Goal: Task Accomplishment & Management: Complete application form

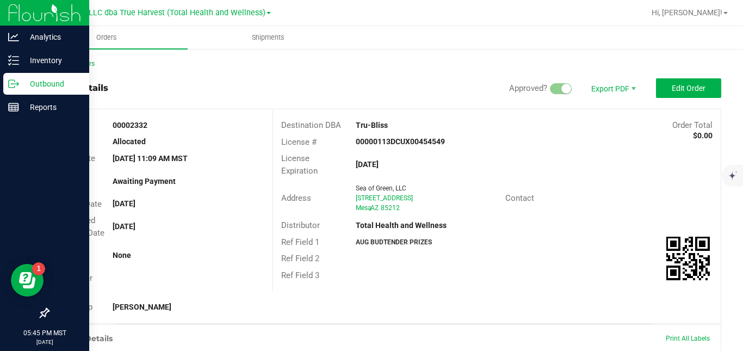
click at [13, 83] on icon at bounding box center [13, 83] width 11 height 11
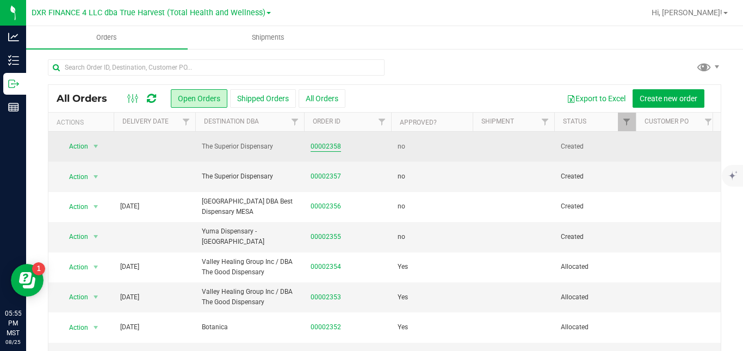
click at [322, 145] on link "00002358" at bounding box center [325, 146] width 30 height 10
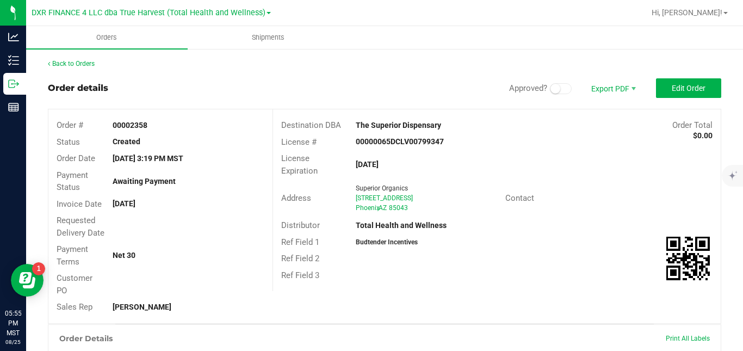
scroll to position [254, 0]
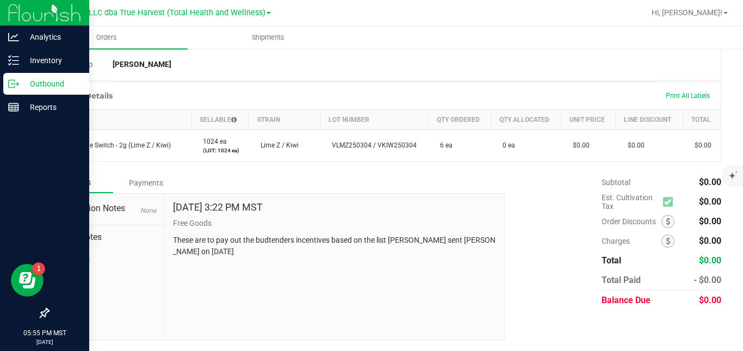
click at [14, 84] on icon at bounding box center [13, 83] width 11 height 11
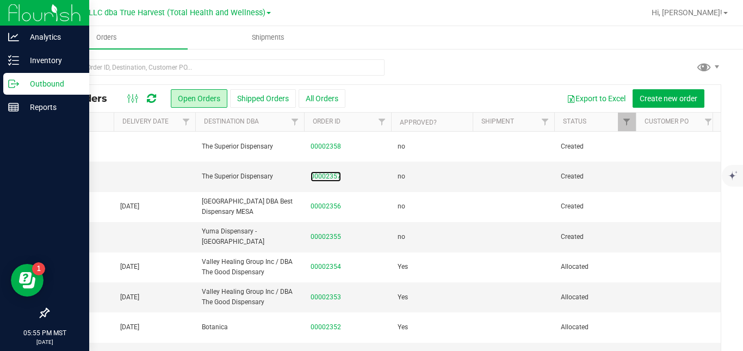
click at [321, 178] on link "00002357" at bounding box center [325, 176] width 30 height 10
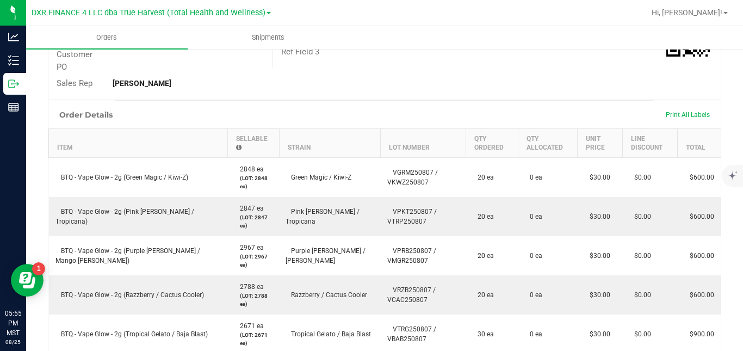
scroll to position [292, 0]
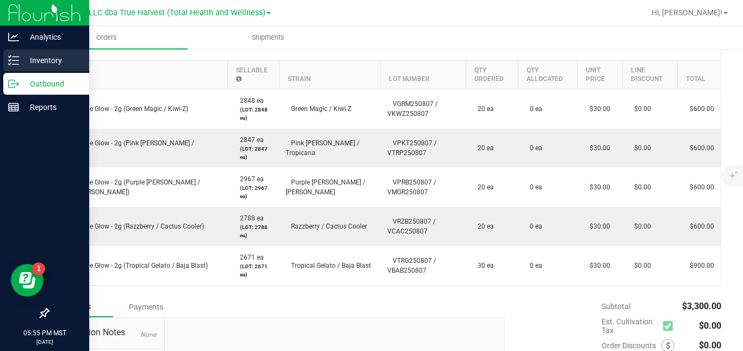
click at [15, 61] on icon at bounding box center [13, 60] width 11 height 11
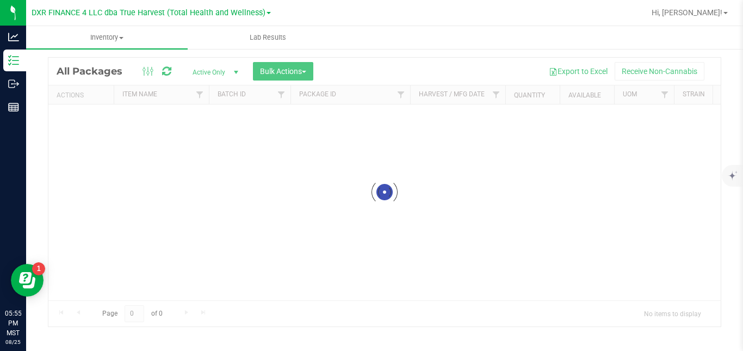
scroll to position [29, 0]
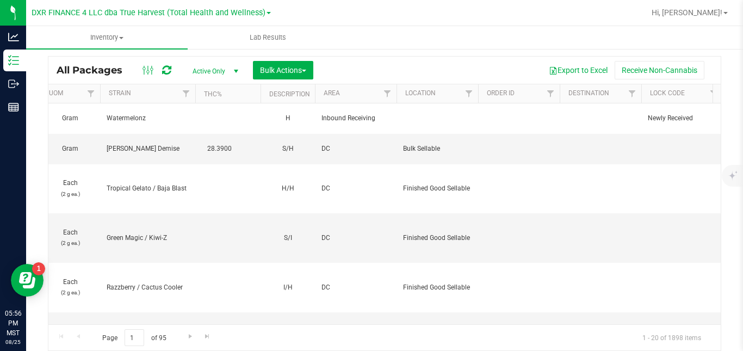
scroll to position [0, 1147]
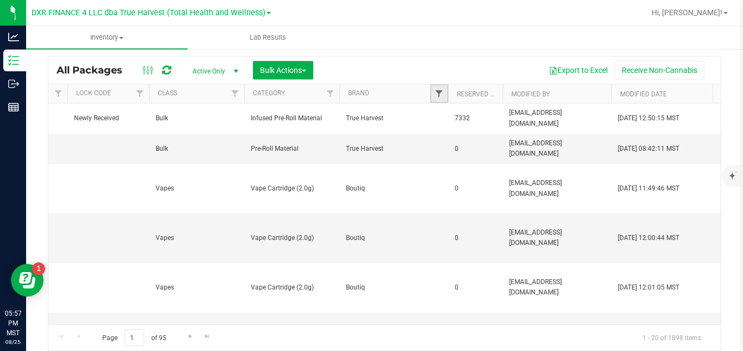
click at [440, 91] on span "Filter" at bounding box center [438, 93] width 9 height 9
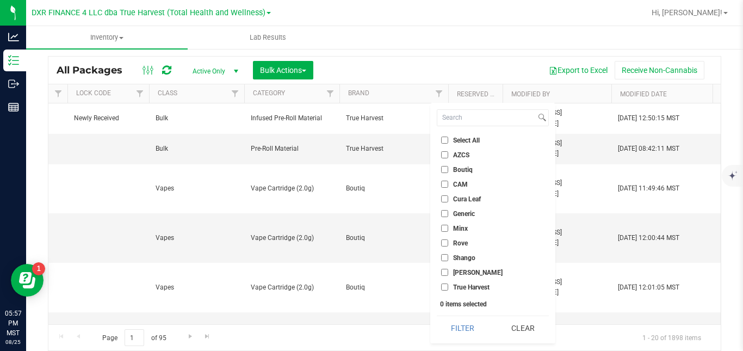
click at [458, 171] on span "Boutiq" at bounding box center [463, 169] width 20 height 7
click at [448, 171] on input "Boutiq" at bounding box center [444, 169] width 7 height 7
checkbox input "true"
click at [470, 331] on button "Filter" at bounding box center [463, 328] width 52 height 24
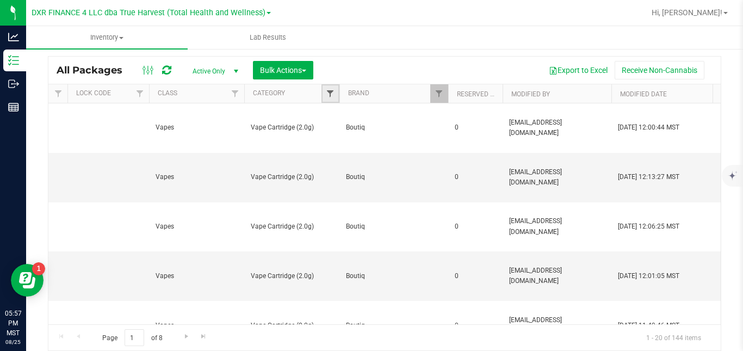
drag, startPoint x: 359, startPoint y: 193, endPoint x: 333, endPoint y: 93, distance: 103.4
click at [333, 93] on span "Filter" at bounding box center [330, 93] width 9 height 9
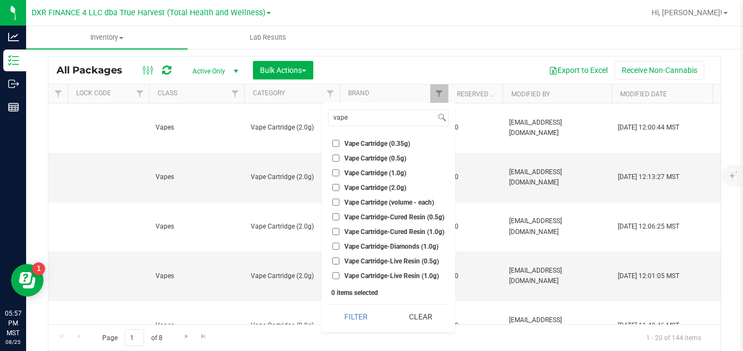
type input "vape"
click at [364, 186] on span "Vape Cartridge (2.0g)" at bounding box center [375, 187] width 62 height 7
click at [339, 186] on input "Vape Cartridge (2.0g)" at bounding box center [335, 187] width 7 height 7
checkbox input "true"
click at [366, 313] on button "Filter" at bounding box center [356, 316] width 57 height 24
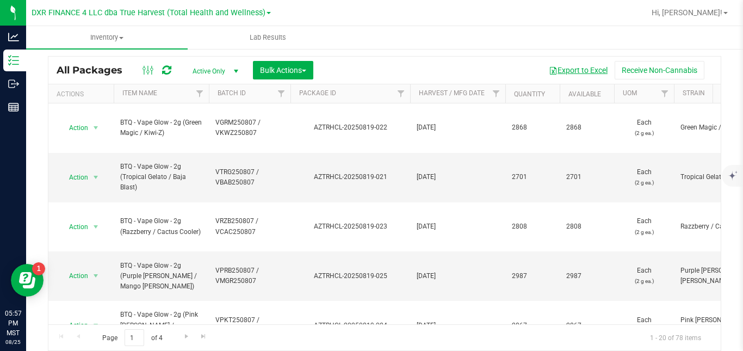
click at [584, 71] on button "Export to Excel" at bounding box center [577, 70] width 73 height 18
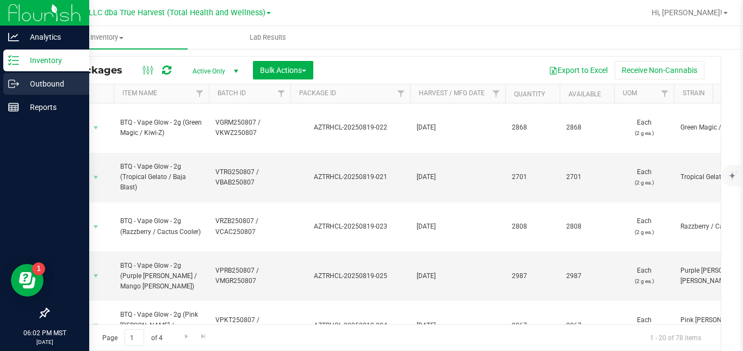
click at [13, 81] on icon at bounding box center [13, 83] width 11 height 11
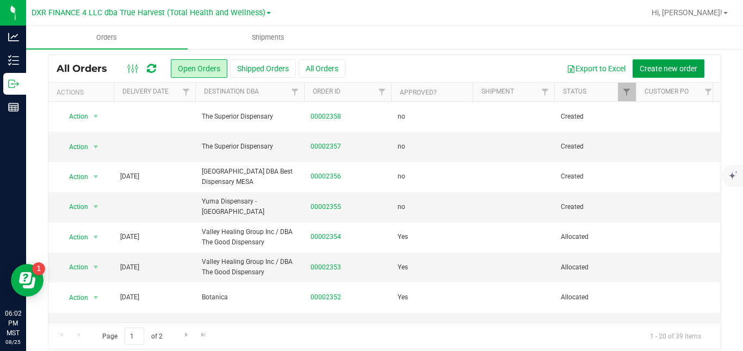
click at [639, 73] on span "Create new order" at bounding box center [668, 68] width 58 height 9
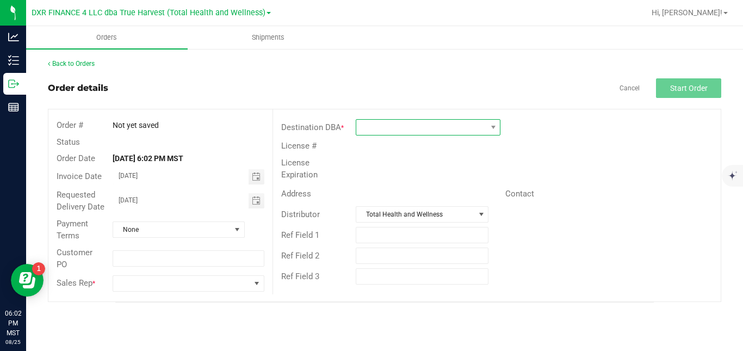
click at [477, 128] on span at bounding box center [421, 127] width 130 height 15
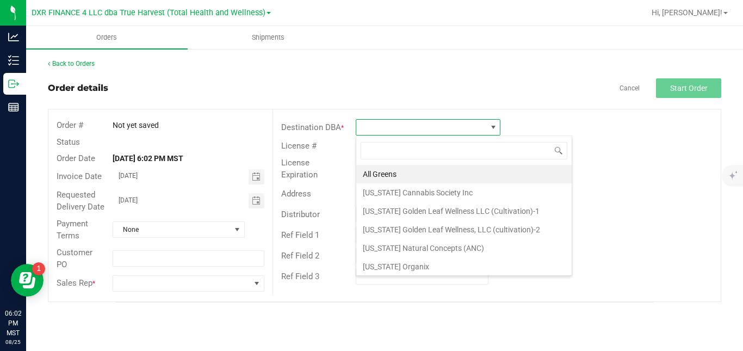
scroll to position [16, 145]
type input "prime"
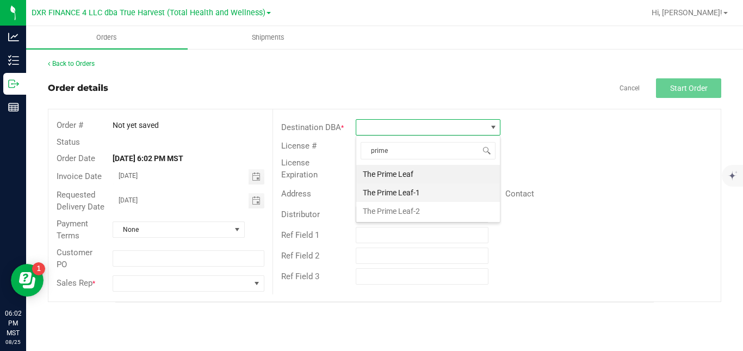
click at [442, 190] on li "The Prime Leaf-1" at bounding box center [428, 192] width 144 height 18
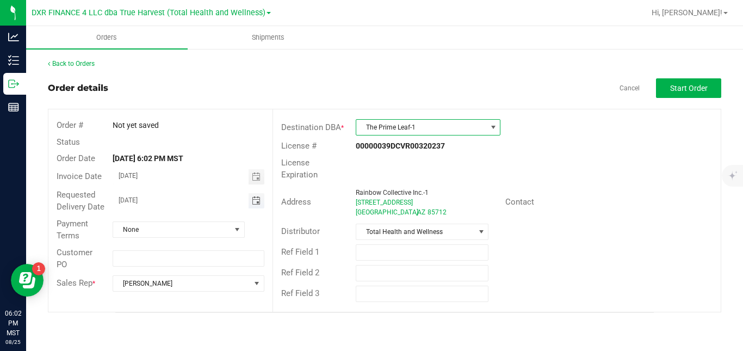
click at [255, 200] on span "Toggle calendar" at bounding box center [256, 200] width 9 height 9
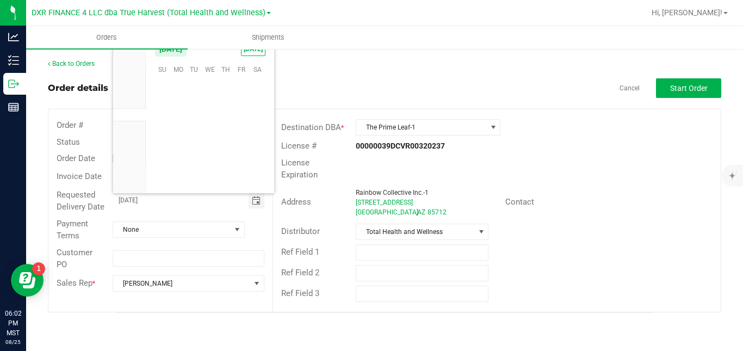
scroll to position [176182, 0]
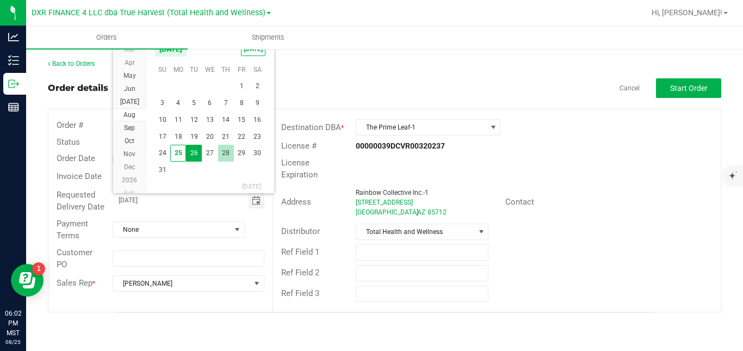
click at [225, 152] on span "28" at bounding box center [226, 153] width 16 height 17
type input "[DATE]"
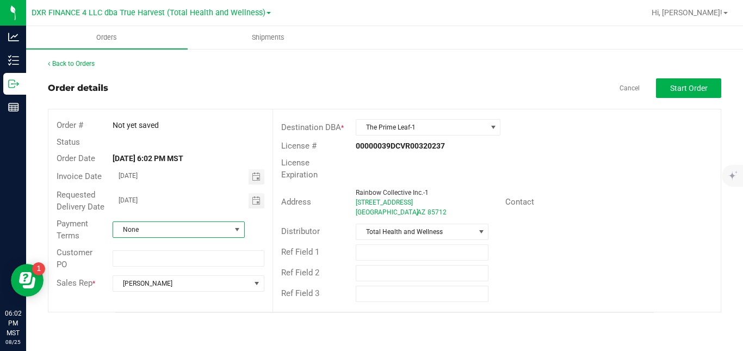
click at [211, 230] on span "None" at bounding box center [171, 229] width 117 height 15
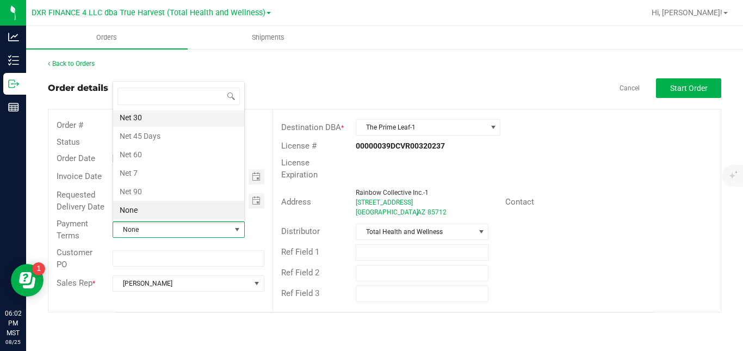
click at [211, 115] on li "Net 30" at bounding box center [178, 117] width 131 height 18
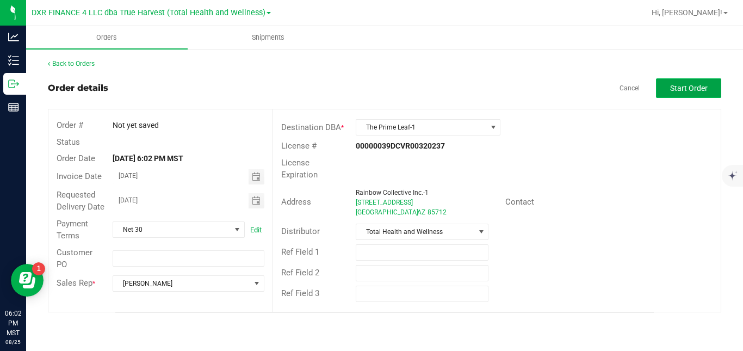
click at [672, 89] on span "Start Order" at bounding box center [689, 88] width 38 height 9
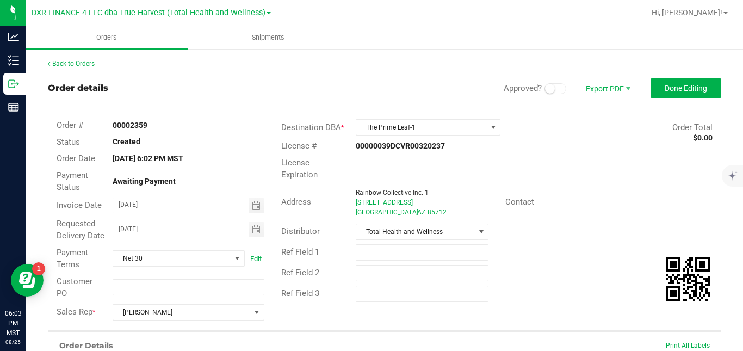
scroll to position [283, 0]
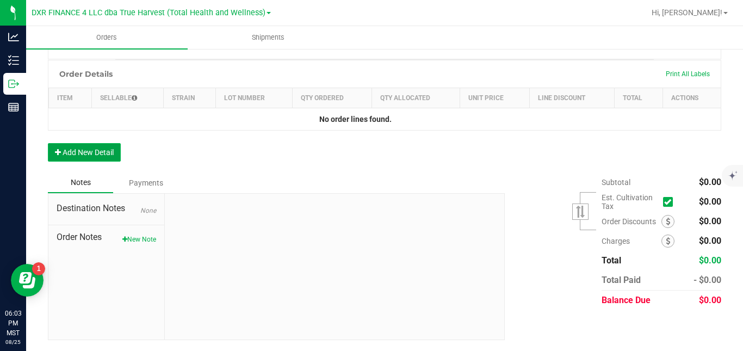
click at [105, 148] on button "Add New Detail" at bounding box center [84, 152] width 73 height 18
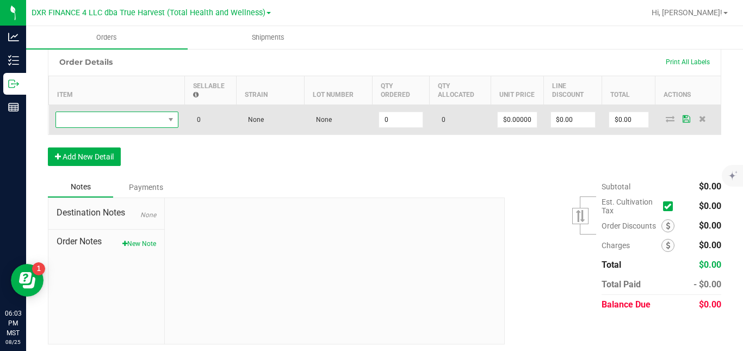
click at [135, 127] on span "NO DATA FOUND" at bounding box center [110, 119] width 108 height 15
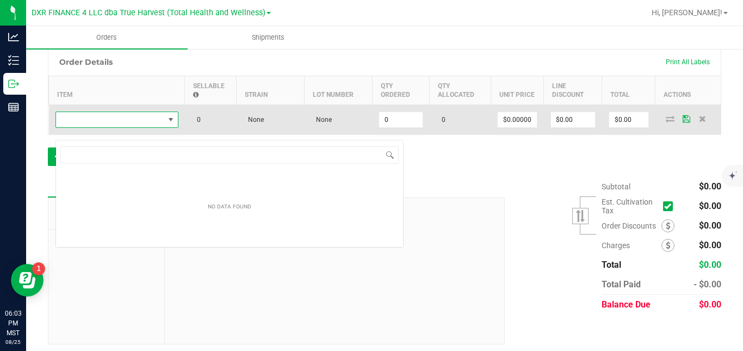
scroll to position [16, 123]
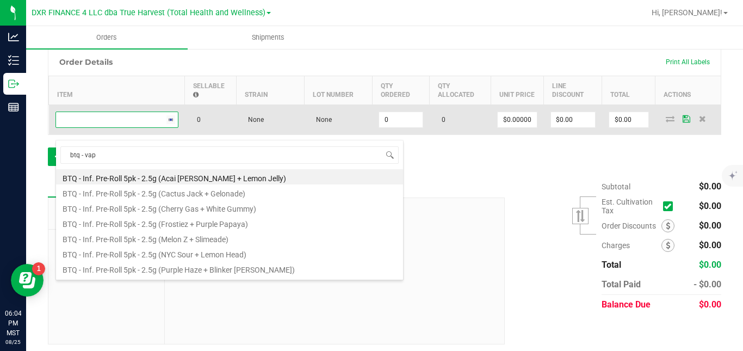
type input "btq - vape"
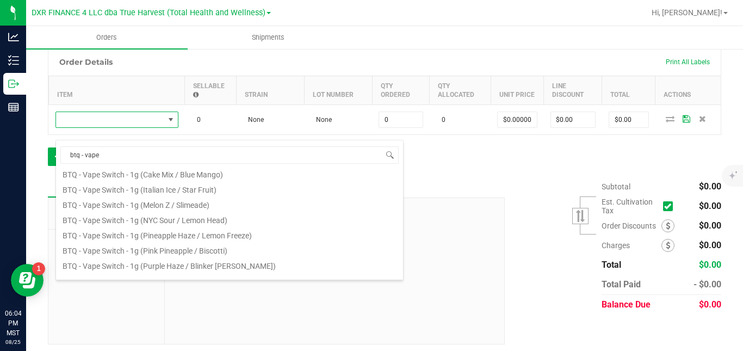
scroll to position [190, 0]
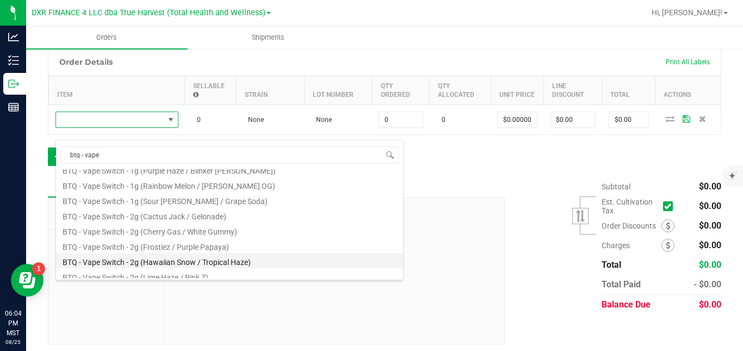
click at [358, 261] on li "BTQ - Vape Switch - 2g (Hawaiian Snow / Tropical Haze)" at bounding box center [229, 260] width 347 height 15
type input "0 ea"
type input "$30.00000"
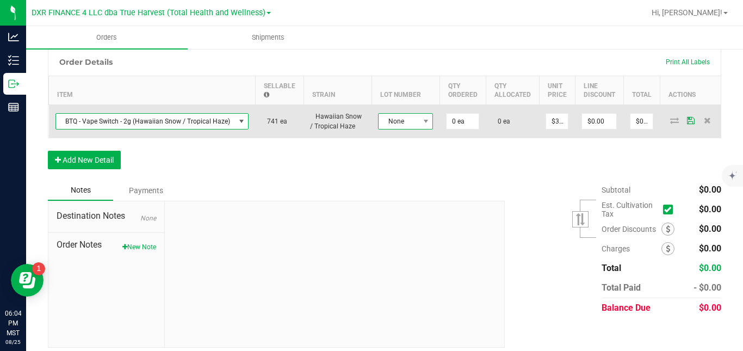
click at [400, 129] on span "None" at bounding box center [398, 121] width 40 height 15
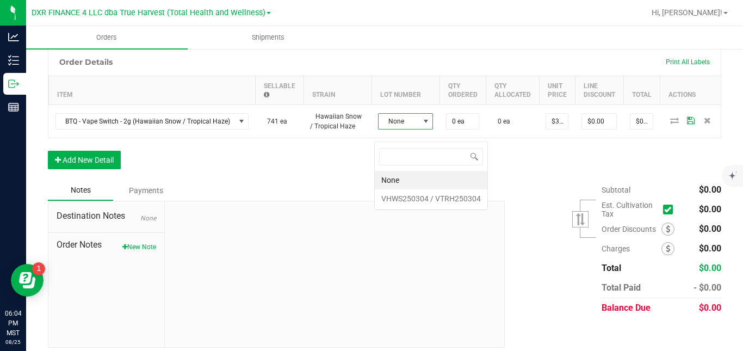
scroll to position [16, 55]
click at [397, 197] on VTRH250304 "VHWS250304 / VTRH250304" at bounding box center [431, 198] width 113 height 18
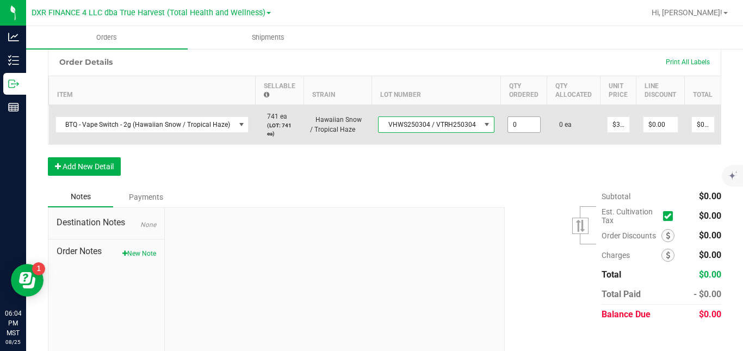
click at [508, 132] on input "0" at bounding box center [524, 124] width 32 height 15
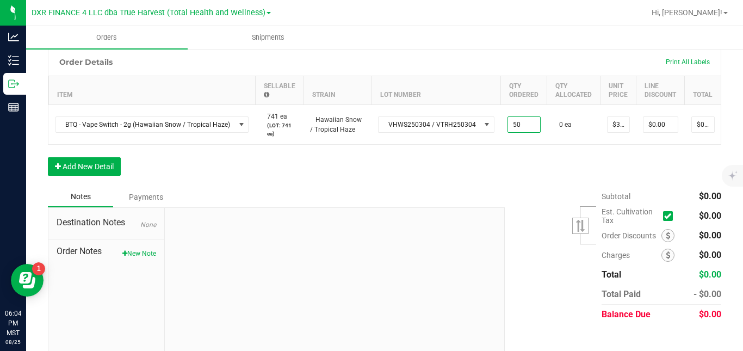
type input "50 ea"
type input "$1,500.00"
click at [547, 174] on div "Order Details Print All Labels Item Sellable Strain Lot Number Qty Ordered Qty …" at bounding box center [384, 117] width 673 height 139
click at [107, 176] on button "Add New Detail" at bounding box center [84, 166] width 73 height 18
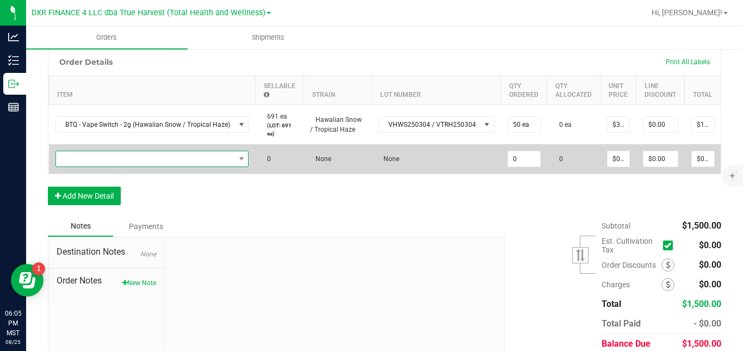
click at [123, 166] on span "NO DATA FOUND" at bounding box center [145, 158] width 179 height 15
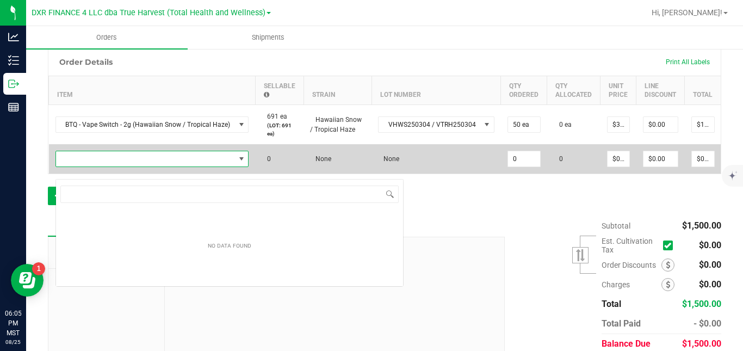
scroll to position [16, 191]
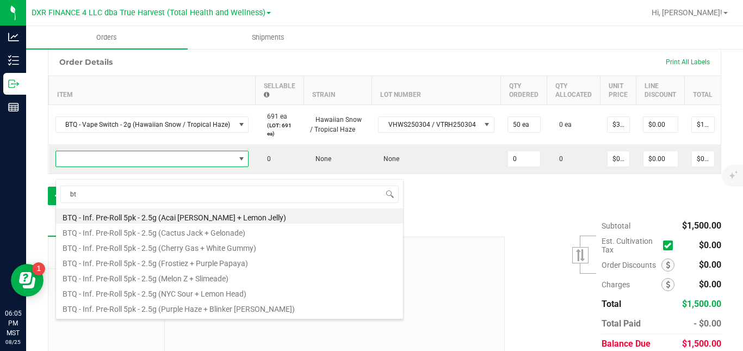
type input "bt"
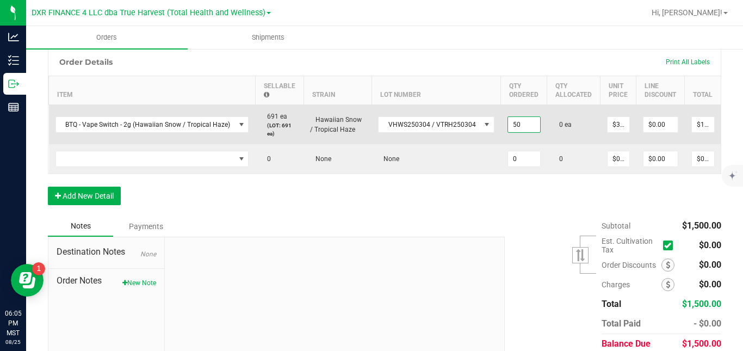
click at [516, 132] on input "50" at bounding box center [524, 124] width 32 height 15
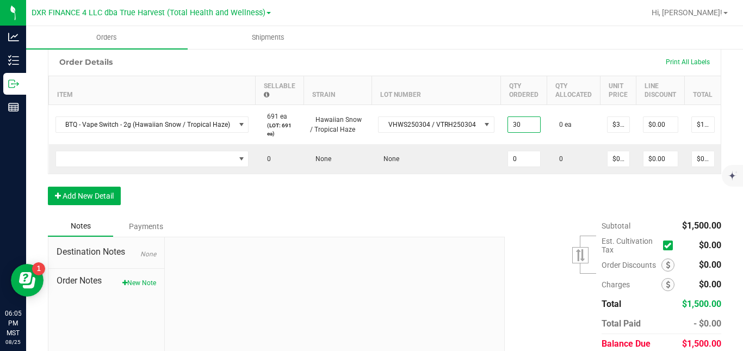
type input "30 ea"
type input "$900.00"
click at [485, 208] on div "Order Details Print All Labels Item Sellable Strain Lot Number Qty Ordered Qty …" at bounding box center [384, 132] width 673 height 168
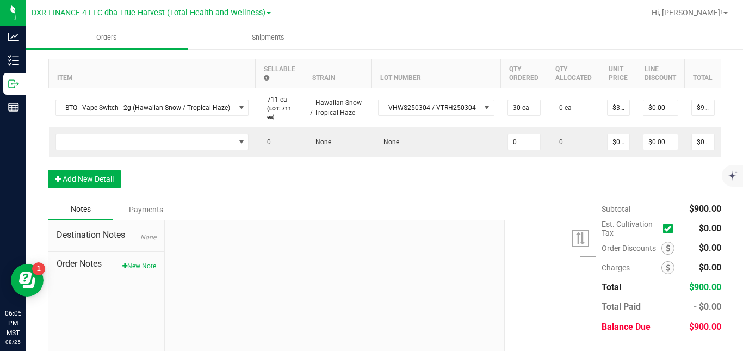
scroll to position [301, 0]
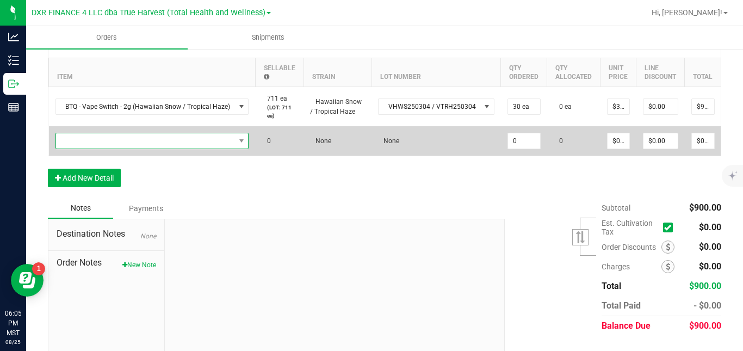
click at [146, 148] on span "NO DATA FOUND" at bounding box center [145, 140] width 179 height 15
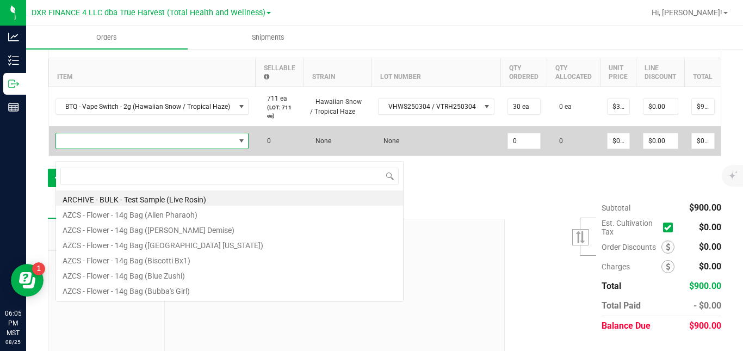
scroll to position [16, 191]
type input "btq - v"
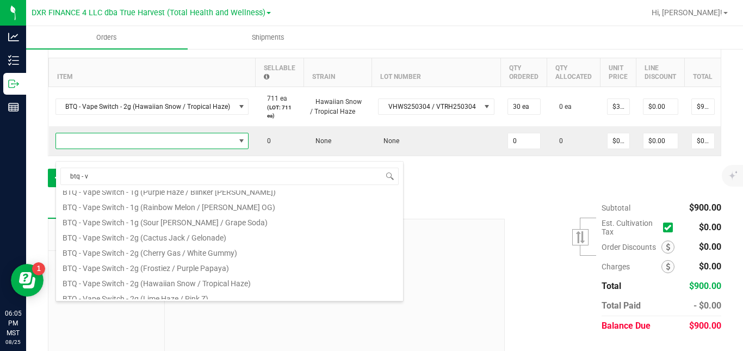
scroll to position [196, 0]
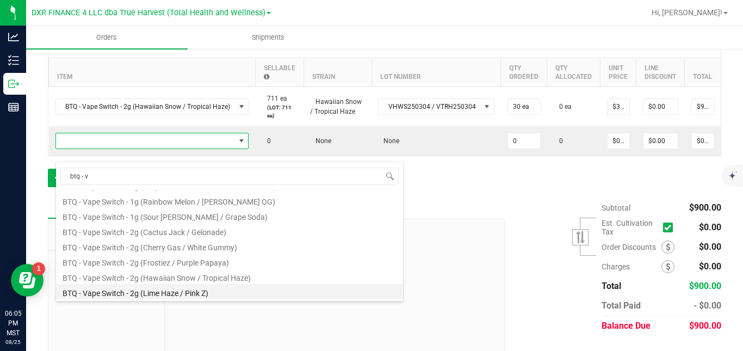
click at [364, 290] on li "BTQ - Vape Switch - 2g (Lime Haze / Pink Z)" at bounding box center [229, 291] width 347 height 15
type input "0 ea"
type input "$30.00000"
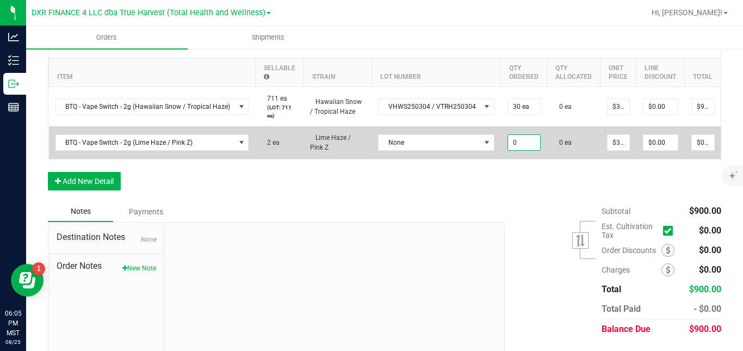
click at [512, 150] on input "0" at bounding box center [524, 142] width 32 height 15
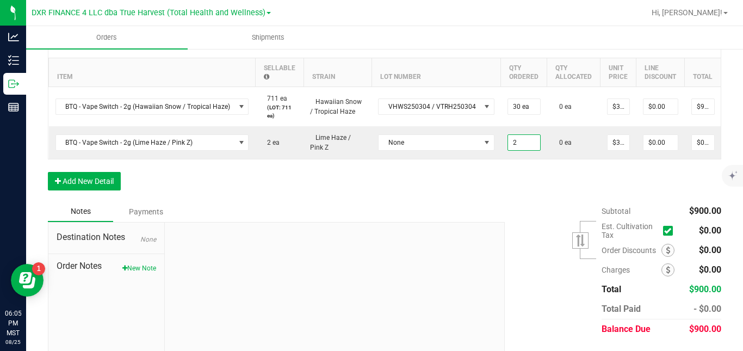
click at [469, 201] on div "Order Details Print All Labels Item Sellable Strain Lot Number Qty Ordered Qty …" at bounding box center [384, 115] width 673 height 171
type input "2 ea"
type input "$60.00"
click at [115, 190] on button "Add New Detail" at bounding box center [84, 181] width 73 height 18
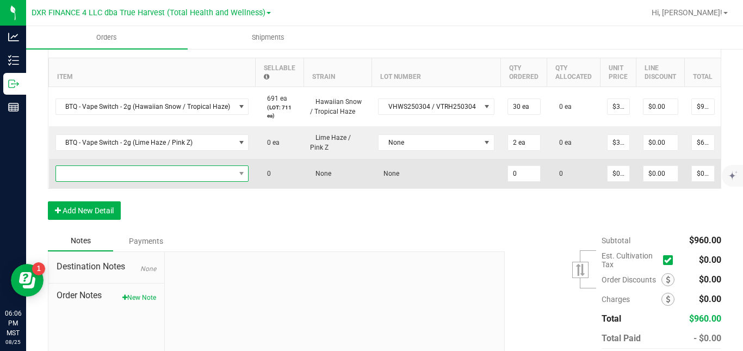
click at [142, 181] on span "NO DATA FOUND" at bounding box center [145, 173] width 179 height 15
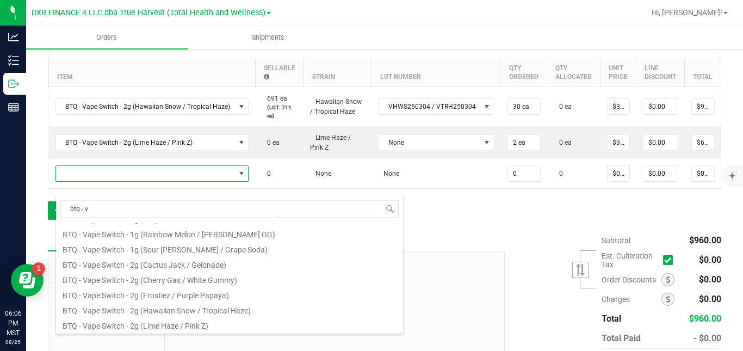
type input "btq - v"
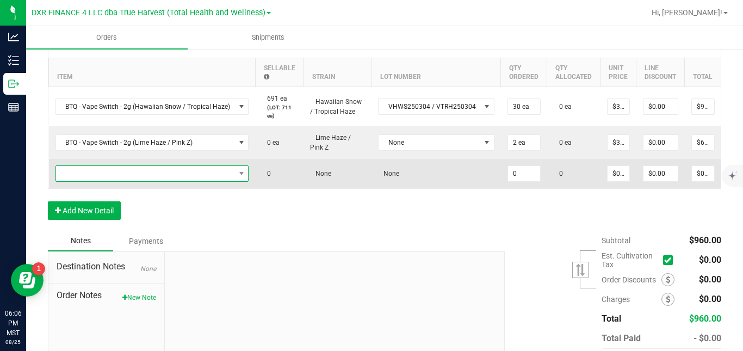
click at [234, 181] on span "NO DATA FOUND" at bounding box center [241, 173] width 14 height 15
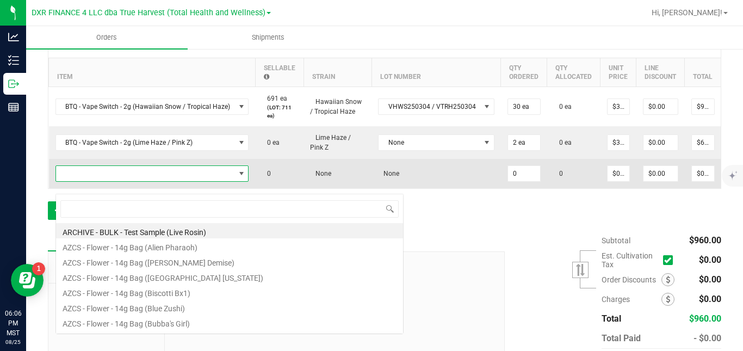
scroll to position [16, 191]
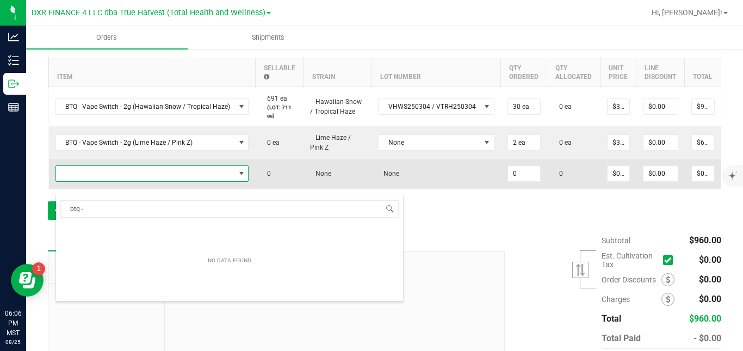
type input "btq - v"
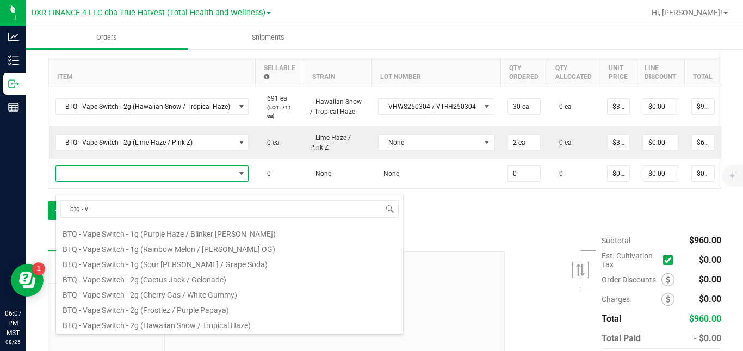
scroll to position [196, 0]
click at [456, 251] on div "Notes Payments" at bounding box center [272, 240] width 448 height 21
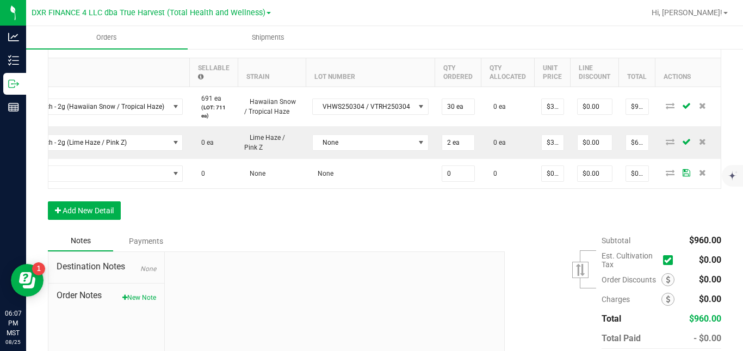
scroll to position [0, 0]
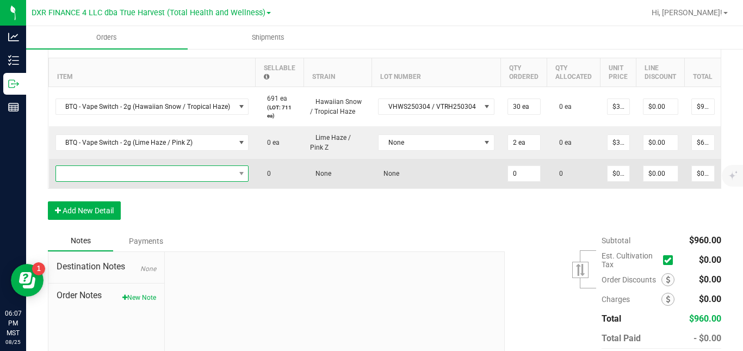
click at [139, 179] on span "NO DATA FOUND" at bounding box center [145, 173] width 179 height 15
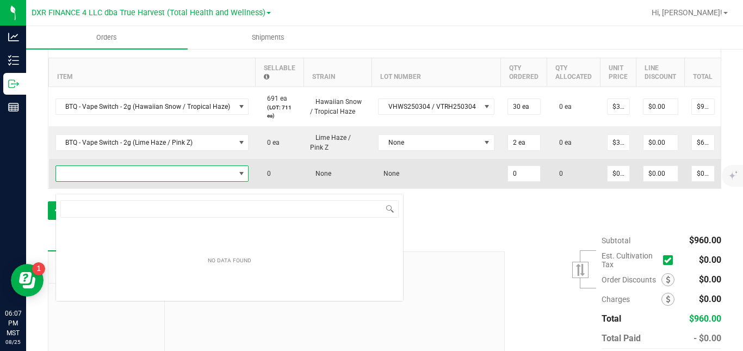
scroll to position [16, 191]
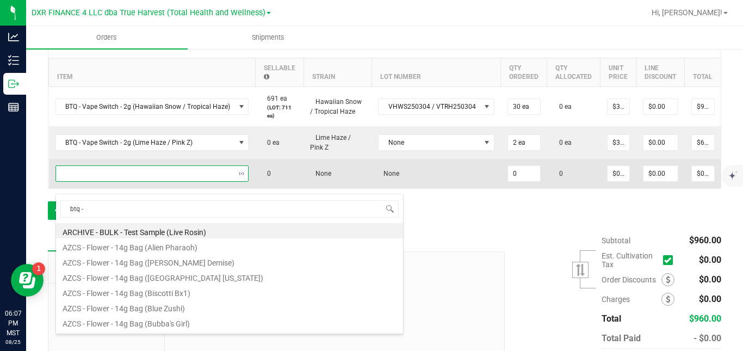
type input "btq - v"
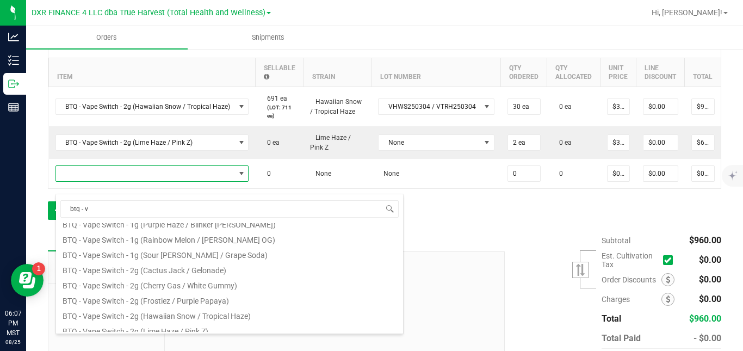
scroll to position [196, 0]
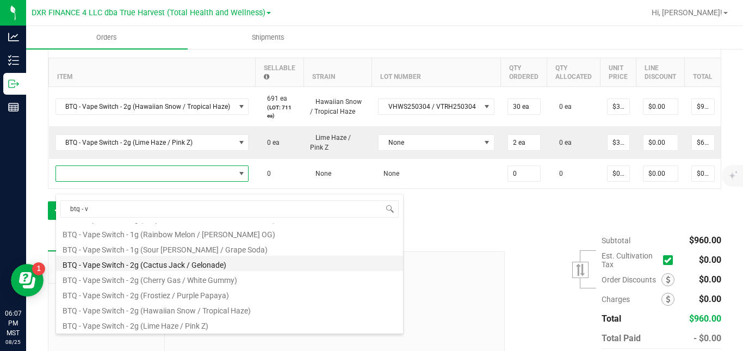
click at [301, 263] on li "BTQ - Vape Switch - 2g (Cactus Jack / Gelonade)" at bounding box center [229, 262] width 347 height 15
type input "0 ea"
type input "$30.00000"
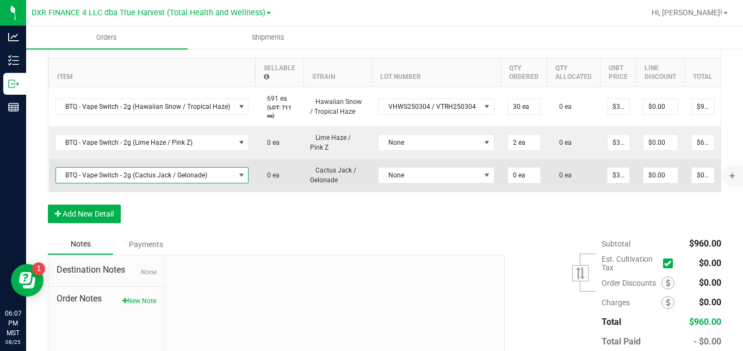
click at [225, 183] on span "BTQ - Vape Switch - 2g (Cactus Jack / Gelonade)" at bounding box center [145, 174] width 179 height 15
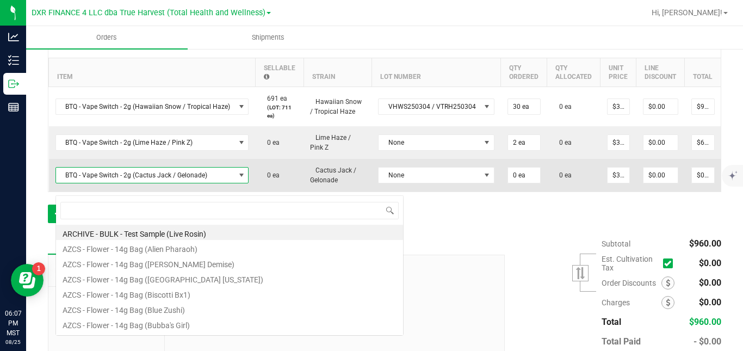
scroll to position [16, 191]
type input "btq - v"
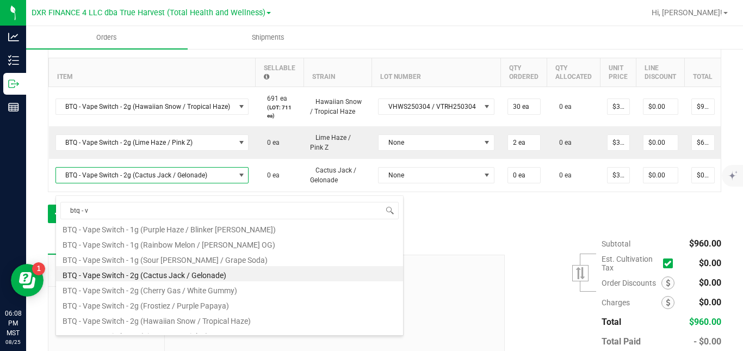
scroll to position [196, 0]
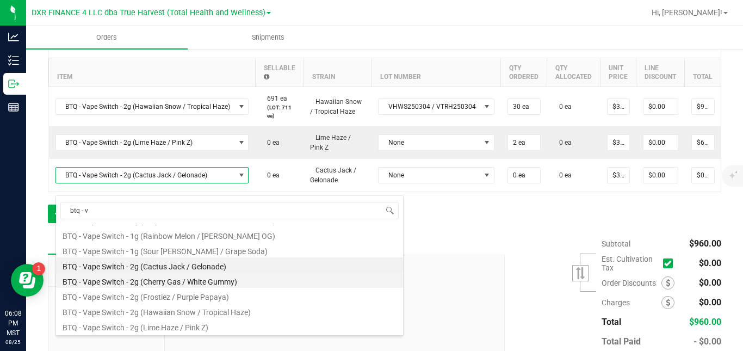
click at [303, 281] on li "BTQ - Vape Switch - 2g (Cherry Gas / White Gummy)" at bounding box center [229, 279] width 347 height 15
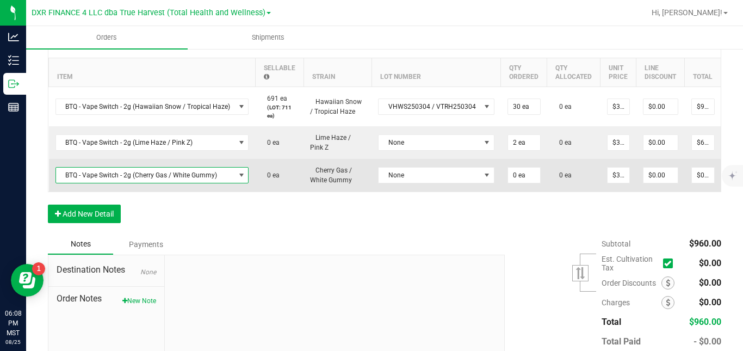
click at [213, 183] on span "BTQ - Vape Switch - 2g (Cherry Gas / White Gummy)" at bounding box center [145, 174] width 179 height 15
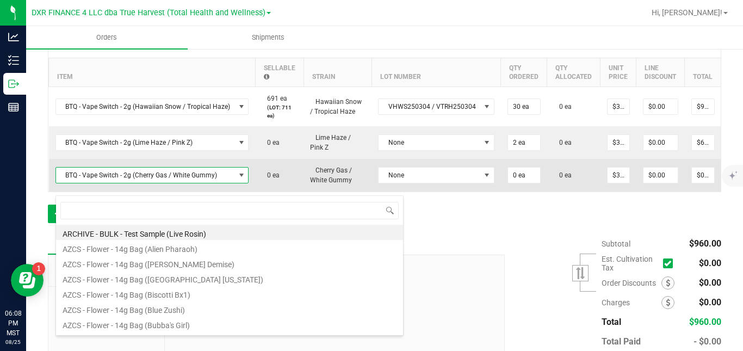
scroll to position [16, 191]
type input "btq - v"
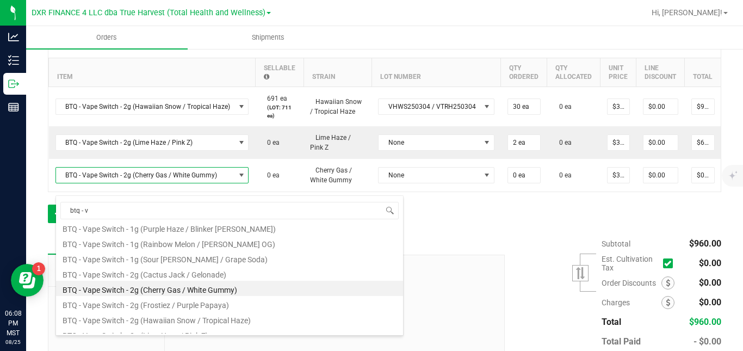
scroll to position [196, 0]
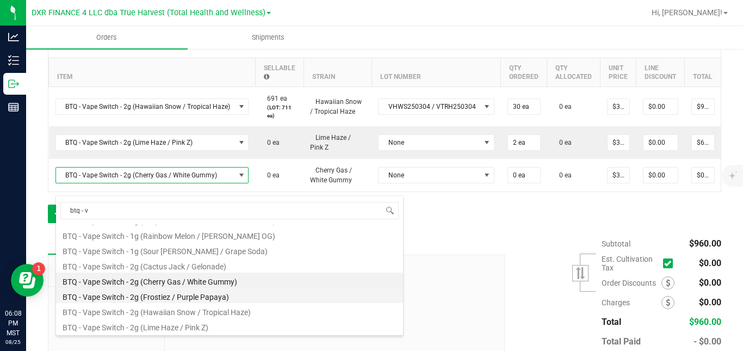
click at [295, 293] on li "BTQ - Vape Switch - 2g (Frostiez / Purple Papaya)" at bounding box center [229, 295] width 347 height 15
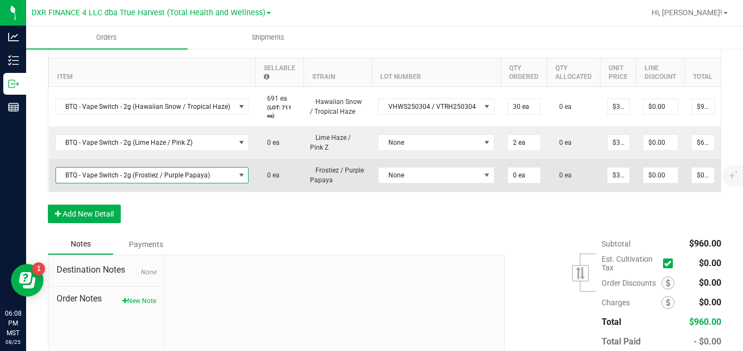
click at [240, 179] on span at bounding box center [241, 175] width 9 height 9
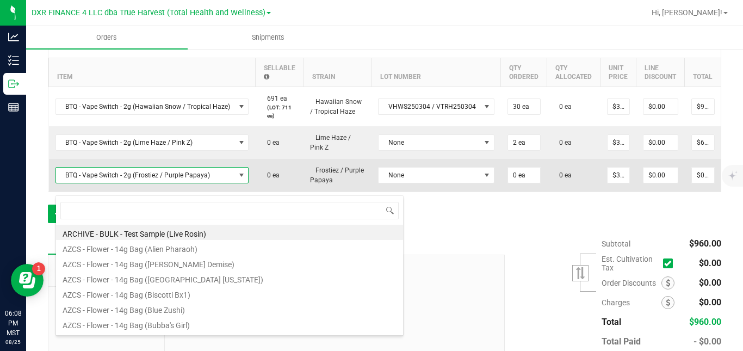
scroll to position [16, 191]
type input "btq - v"
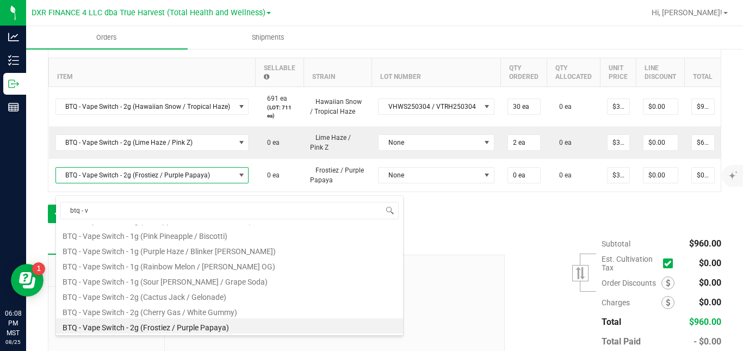
scroll to position [196, 0]
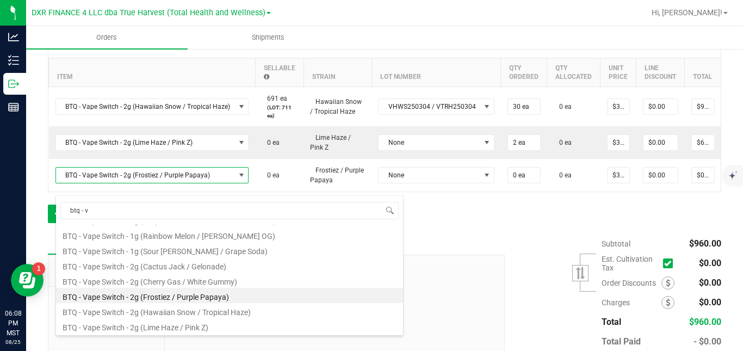
click at [454, 254] on div "Notes Payments" at bounding box center [272, 244] width 448 height 21
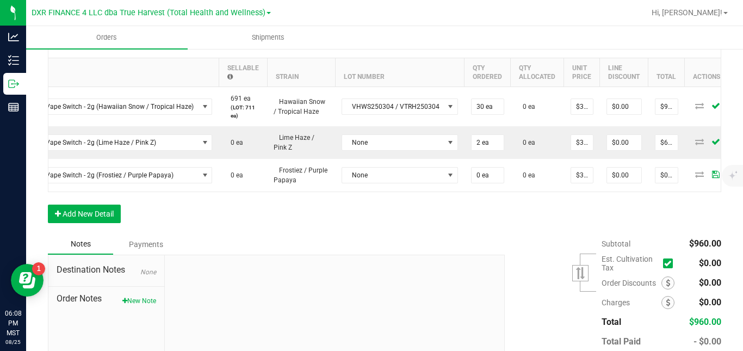
scroll to position [0, 66]
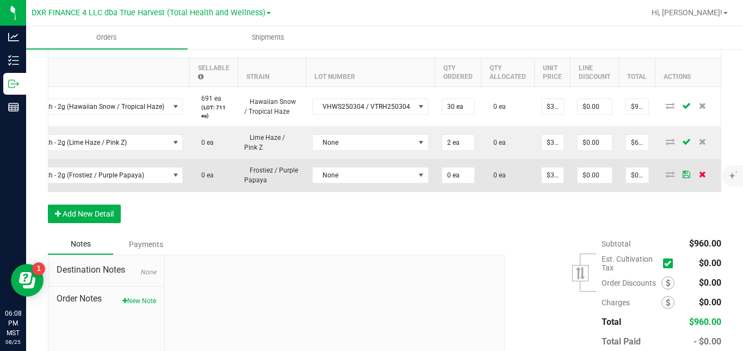
click at [699, 177] on icon at bounding box center [702, 174] width 7 height 7
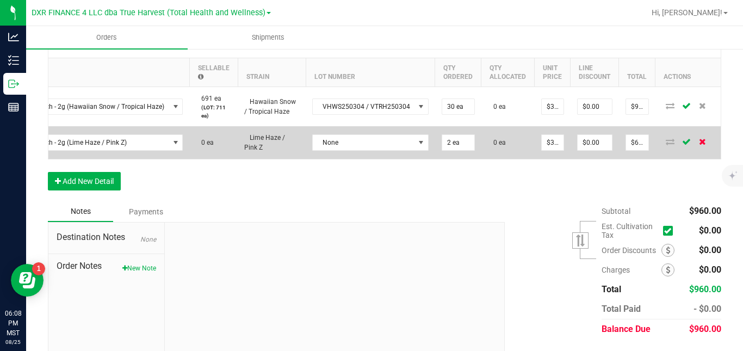
click at [699, 145] on icon at bounding box center [702, 141] width 7 height 7
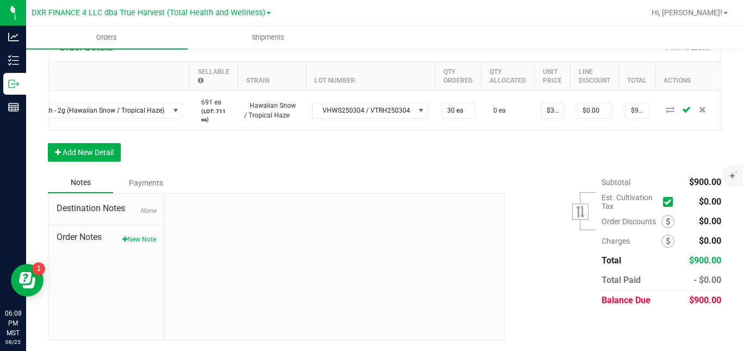
scroll to position [17, 0]
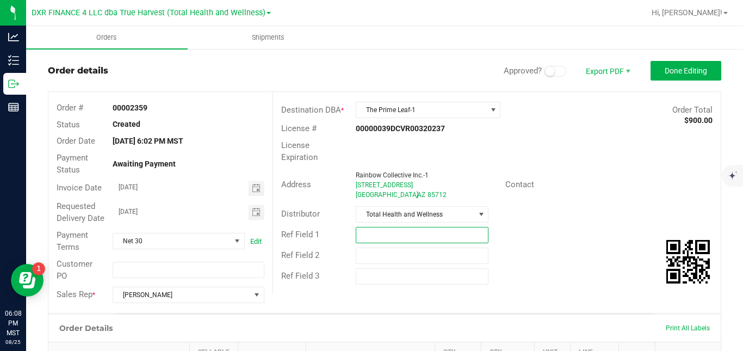
click at [430, 234] on input "text" at bounding box center [422, 235] width 133 height 16
type input "HOLD FOR MORE PRODUCT"
click at [572, 196] on div "Address Rainbow Collective Inc.-1 [STREET_ADDRESS] Contact" at bounding box center [496, 185] width 447 height 38
click at [664, 69] on span "Done Editing" at bounding box center [685, 70] width 42 height 9
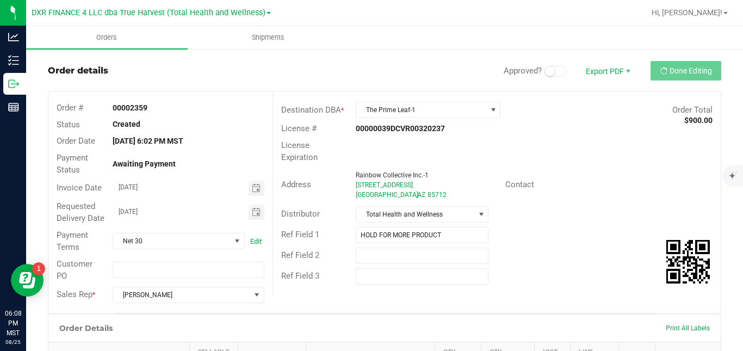
scroll to position [0, 0]
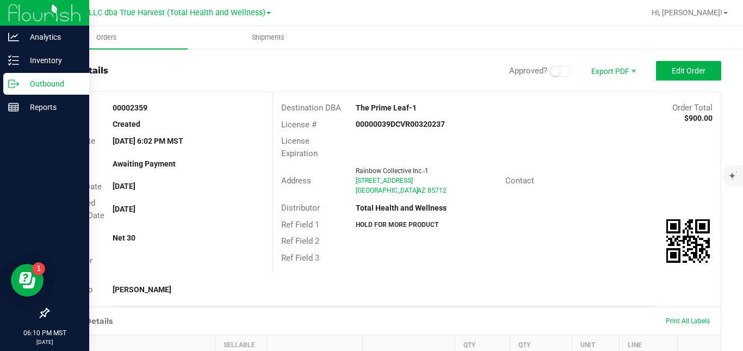
click at [18, 84] on icon at bounding box center [18, 83] width 2 height 2
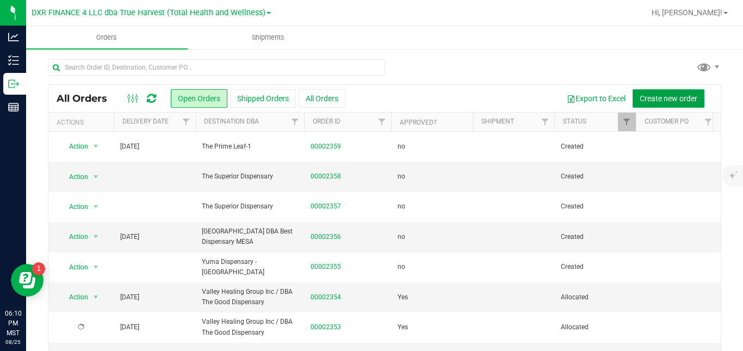
click at [639, 94] on span "Create new order" at bounding box center [668, 98] width 58 height 9
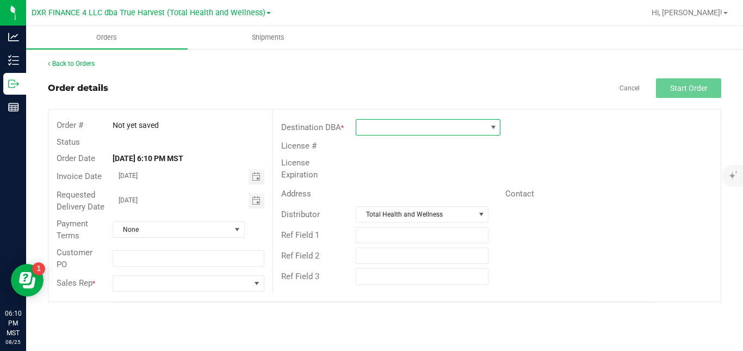
click at [476, 127] on span at bounding box center [421, 127] width 130 height 15
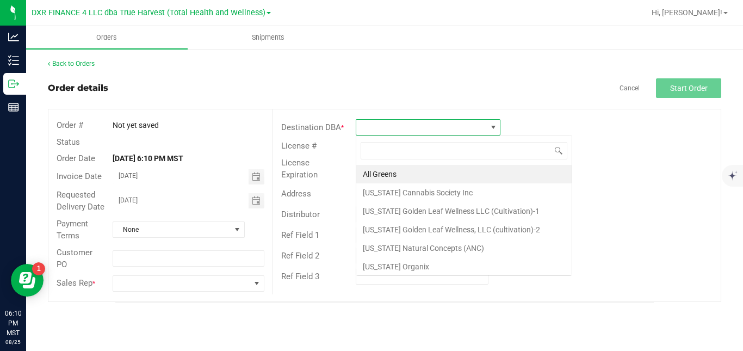
scroll to position [16, 145]
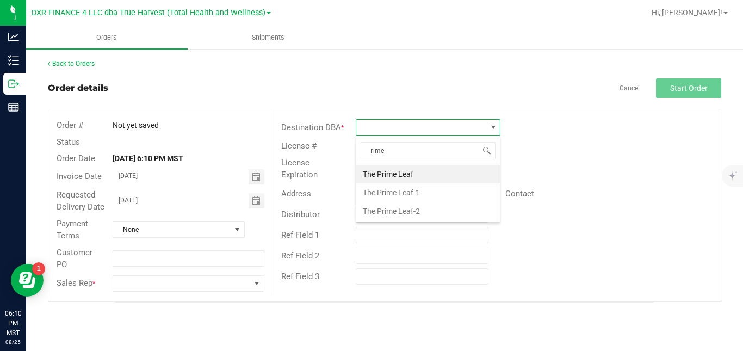
type input "rim"
click at [420, 207] on li "The Prime Leaf-2" at bounding box center [428, 211] width 144 height 18
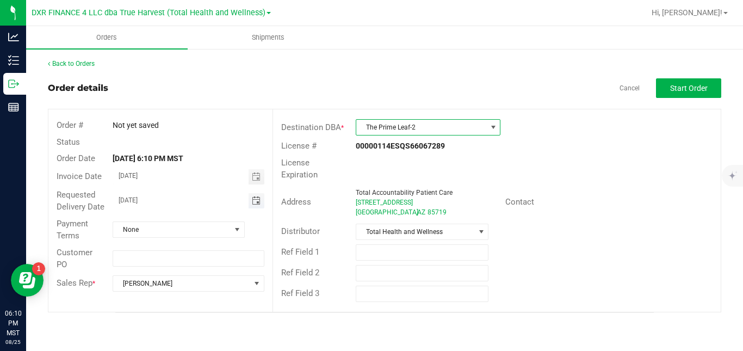
click at [259, 201] on span "Toggle calendar" at bounding box center [256, 200] width 9 height 9
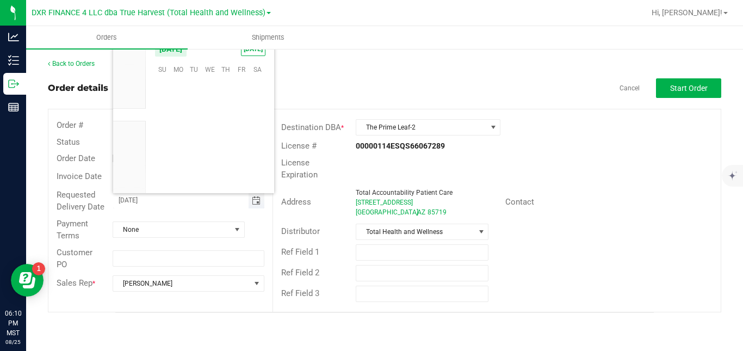
scroll to position [0, 0]
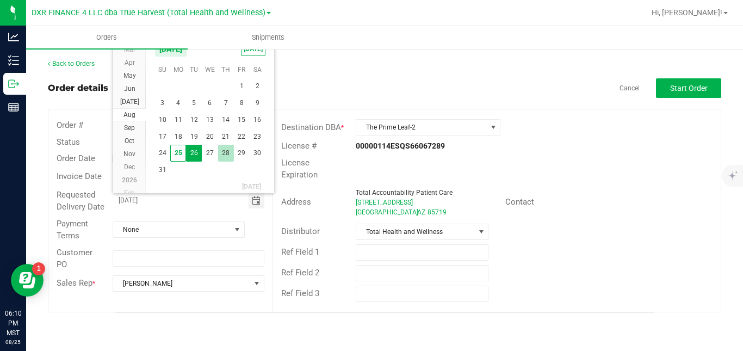
click at [225, 155] on span "28" at bounding box center [226, 153] width 16 height 17
type input "[DATE]"
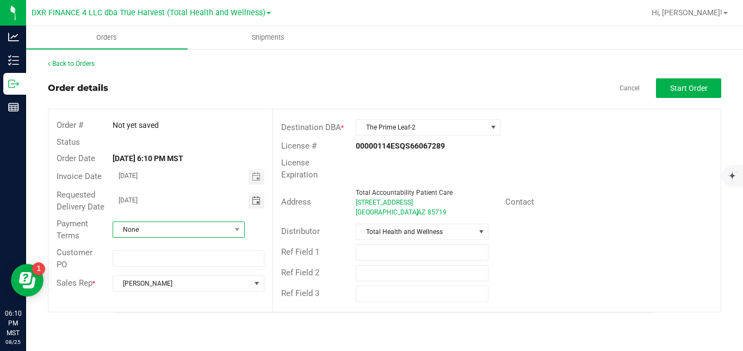
click at [192, 232] on span "None" at bounding box center [171, 229] width 117 height 15
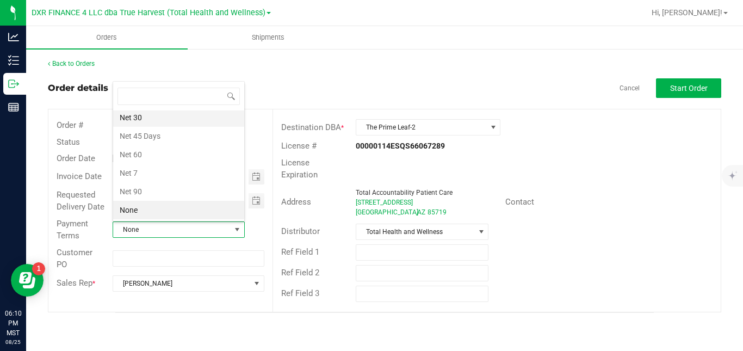
click at [190, 120] on li "Net 30" at bounding box center [178, 117] width 131 height 18
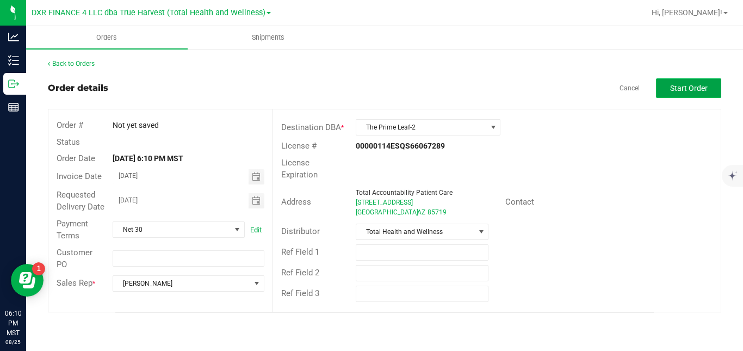
click at [676, 90] on span "Start Order" at bounding box center [689, 88] width 38 height 9
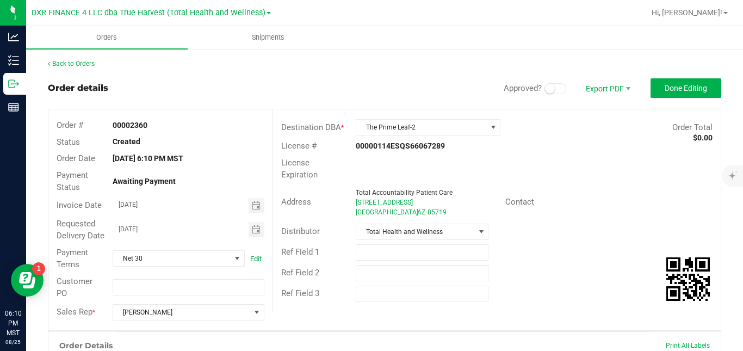
scroll to position [283, 0]
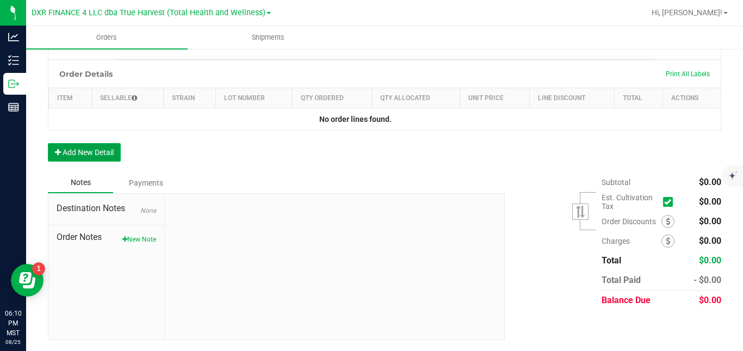
click at [101, 153] on button "Add New Detail" at bounding box center [84, 152] width 73 height 18
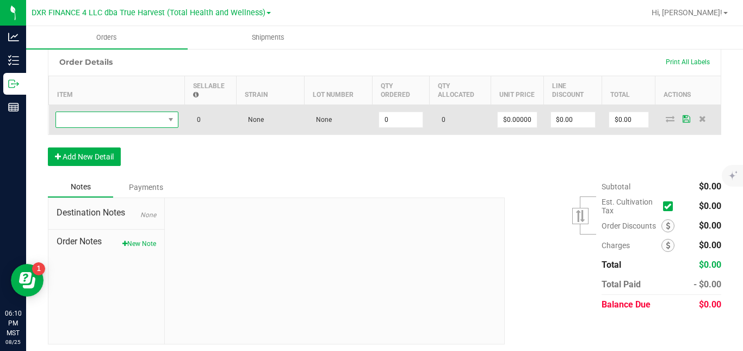
click at [127, 127] on span "NO DATA FOUND" at bounding box center [110, 119] width 108 height 15
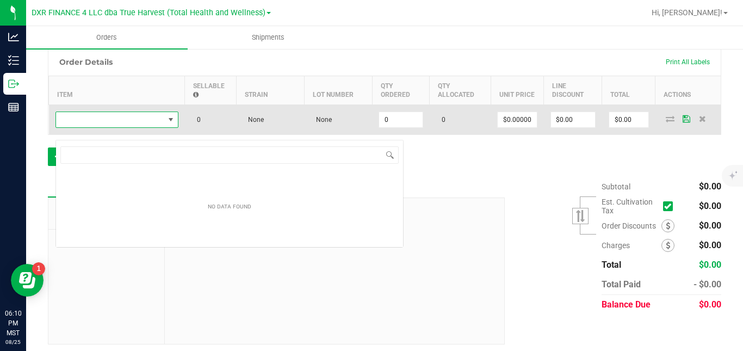
scroll to position [16, 123]
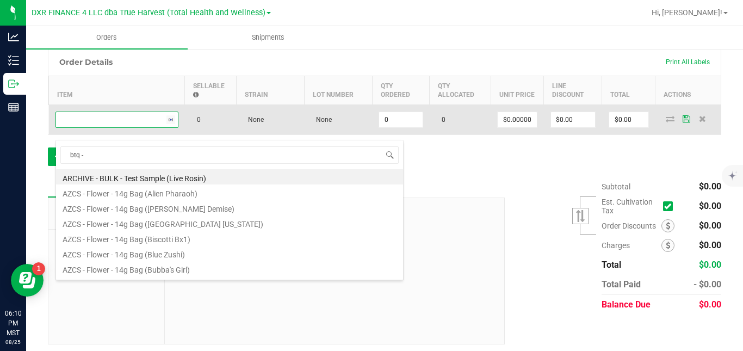
type input "btq - v"
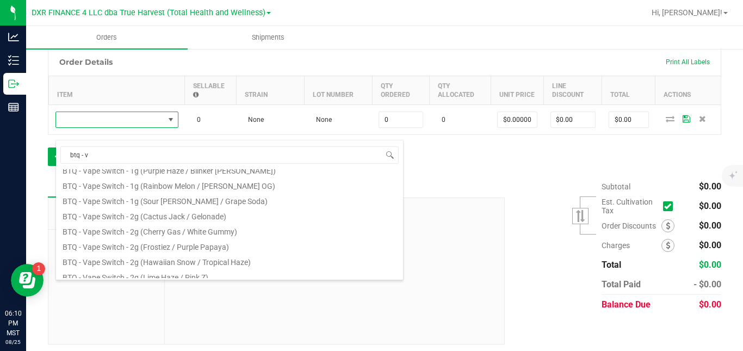
scroll to position [196, 0]
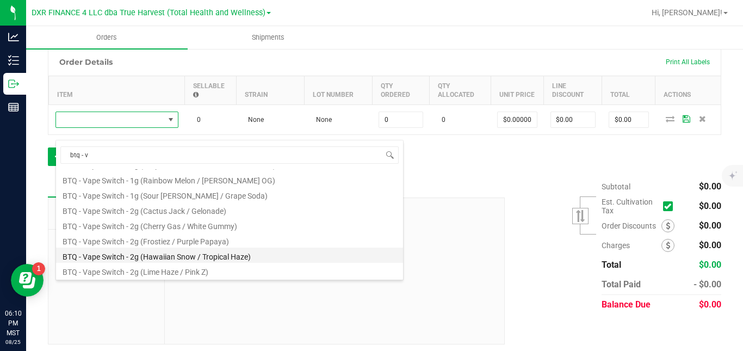
click at [329, 251] on li "BTQ - Vape Switch - 2g (Hawaiian Snow / Tropical Haze)" at bounding box center [229, 254] width 347 height 15
type input "0 ea"
type input "$30.00000"
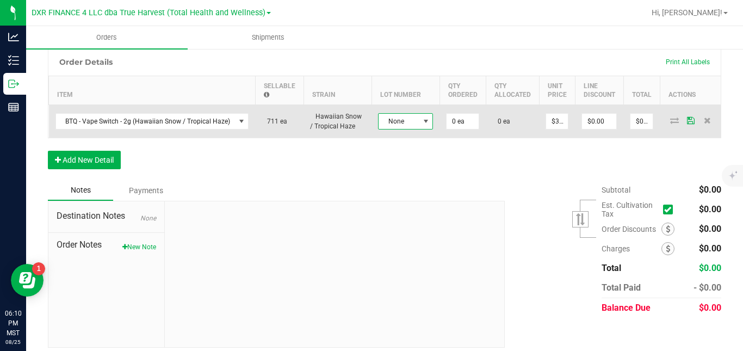
click at [392, 129] on span "None" at bounding box center [398, 121] width 40 height 15
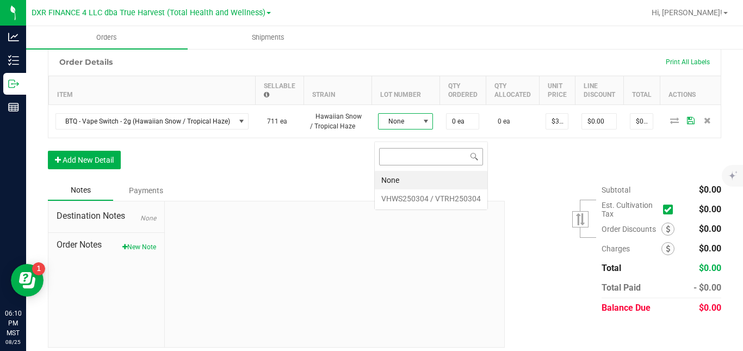
scroll to position [16, 55]
click at [396, 205] on VTRH250304 "VHWS250304 / VTRH250304" at bounding box center [431, 198] width 113 height 18
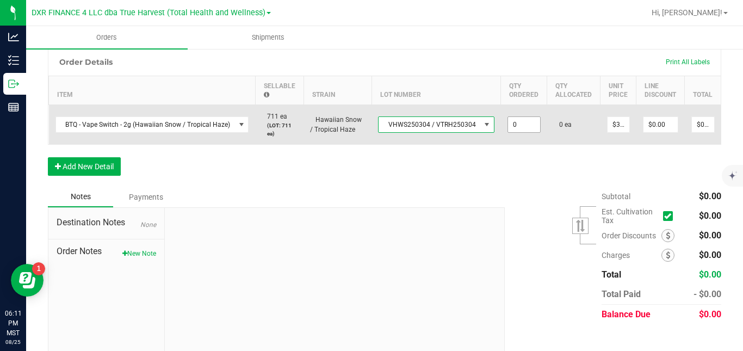
click at [512, 132] on input "0" at bounding box center [524, 124] width 32 height 15
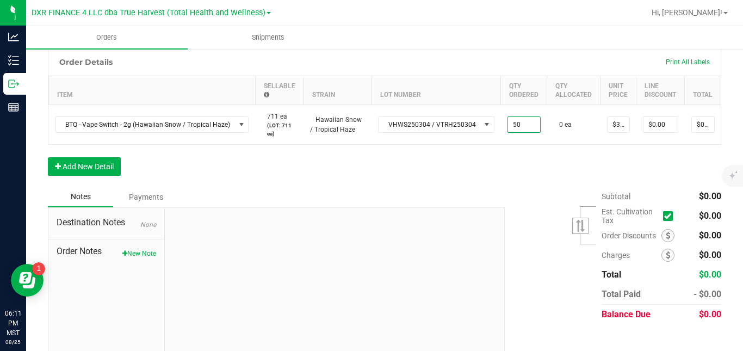
type input "50 ea"
type input "$1,500.00"
click at [522, 171] on div "Order Details Print All Labels Item Sellable Strain Lot Number Qty Ordered Qty …" at bounding box center [384, 117] width 673 height 139
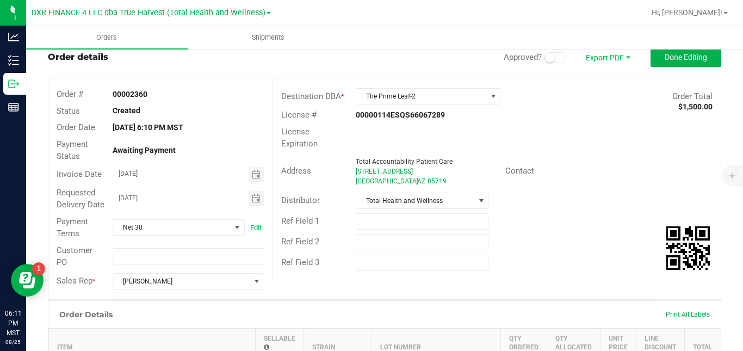
scroll to position [30, 0]
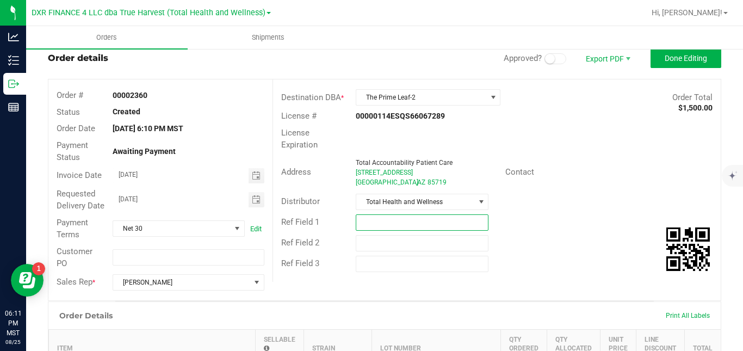
click at [440, 221] on input "text" at bounding box center [422, 222] width 133 height 16
type input "HOLD - MISSING PRODUCT"
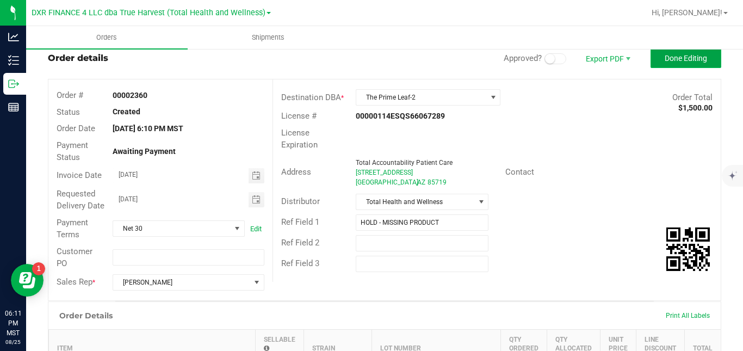
click at [655, 60] on button "Done Editing" at bounding box center [685, 58] width 71 height 20
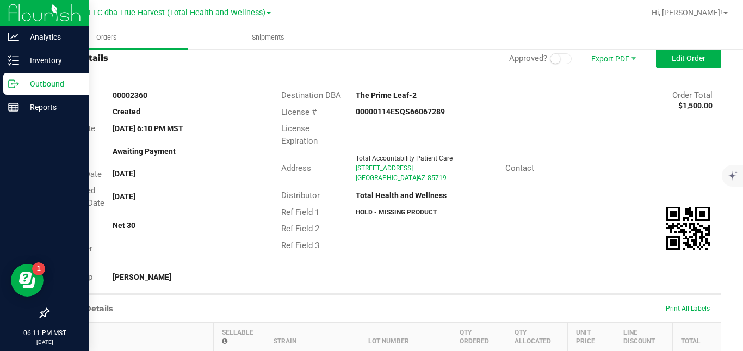
click at [23, 83] on p "Outbound" at bounding box center [51, 83] width 65 height 13
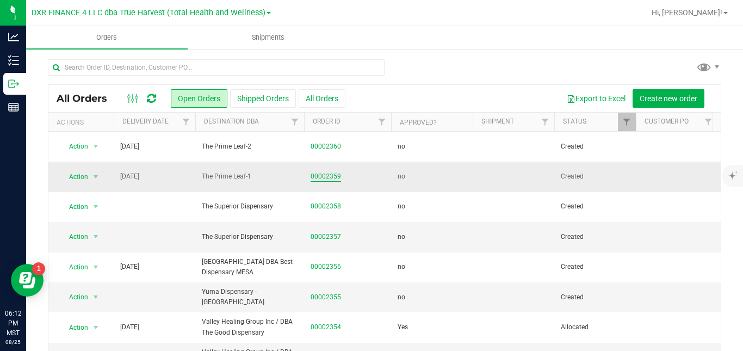
click at [326, 178] on link "00002359" at bounding box center [325, 176] width 30 height 10
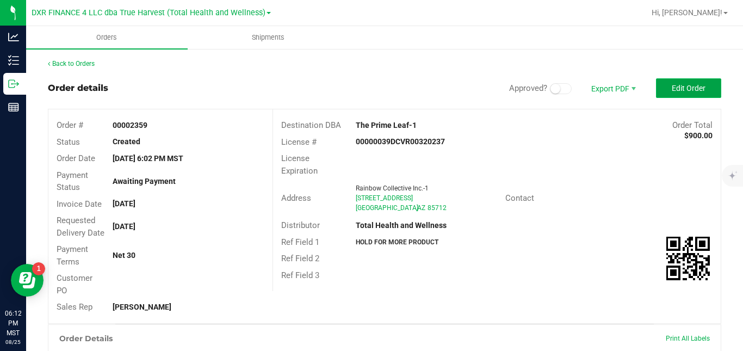
click at [671, 88] on span "Edit Order" at bounding box center [688, 88] width 34 height 9
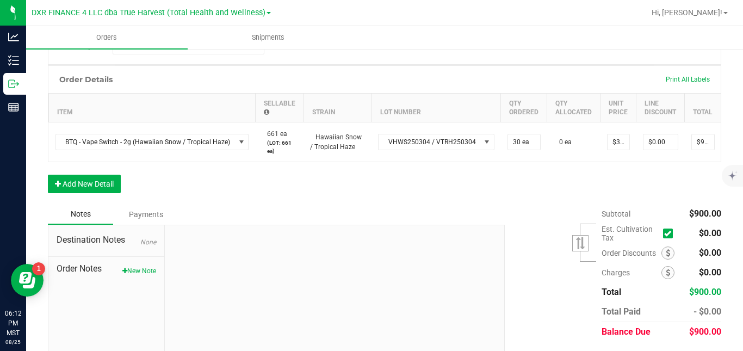
scroll to position [268, 0]
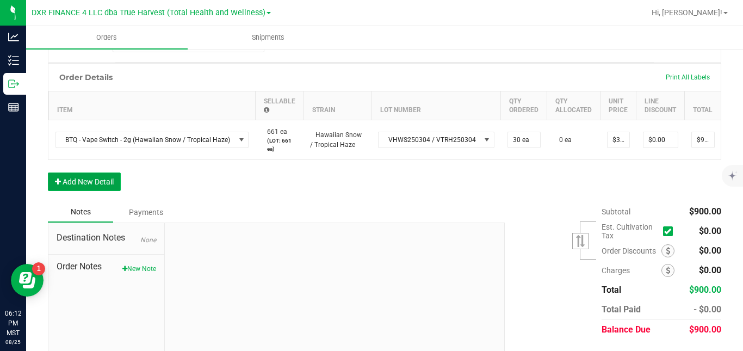
click at [111, 191] on button "Add New Detail" at bounding box center [84, 181] width 73 height 18
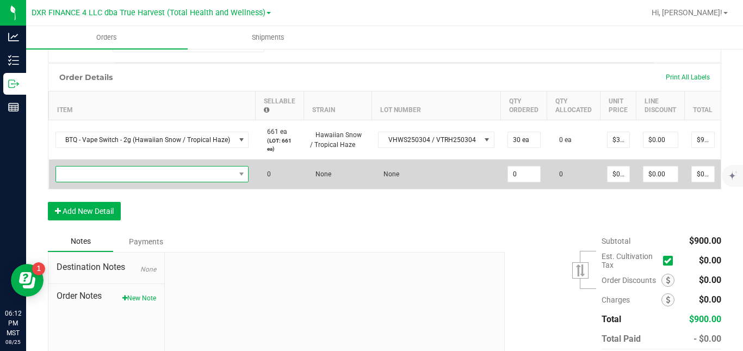
click at [135, 182] on span "NO DATA FOUND" at bounding box center [145, 173] width 179 height 15
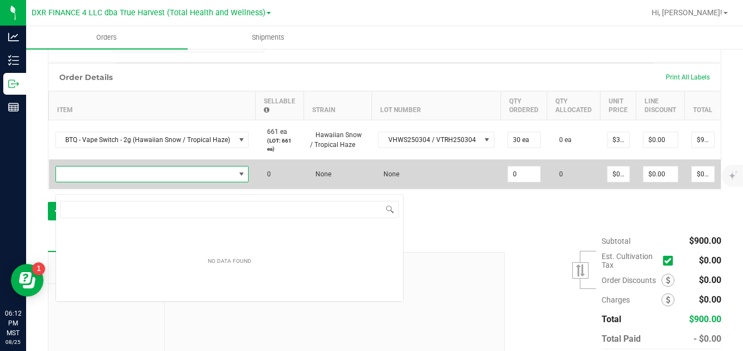
scroll to position [16, 191]
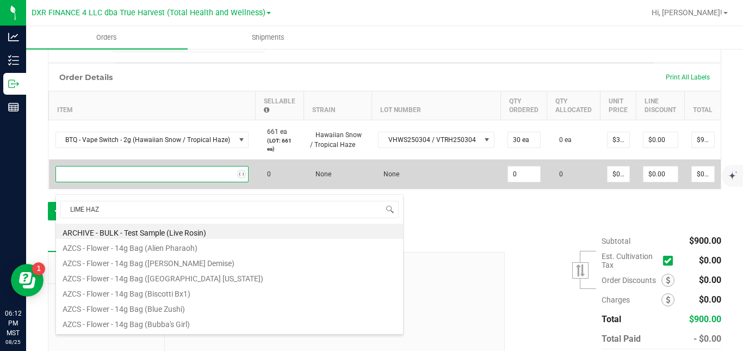
type input "LIME HAZE"
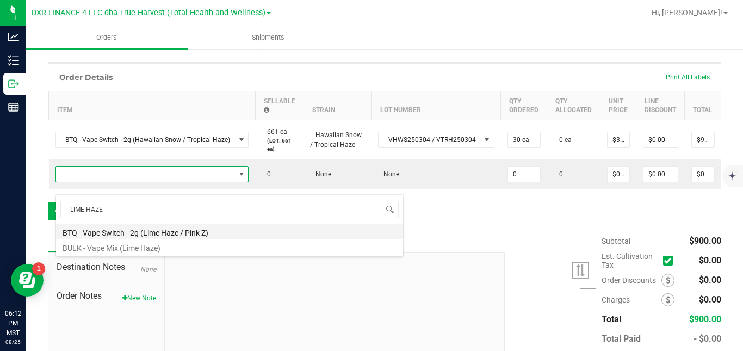
click at [138, 230] on li "BTQ - Vape Switch - 2g (Lime Haze / Pink Z)" at bounding box center [229, 230] width 347 height 15
type input "0 ea"
type input "$30.00000"
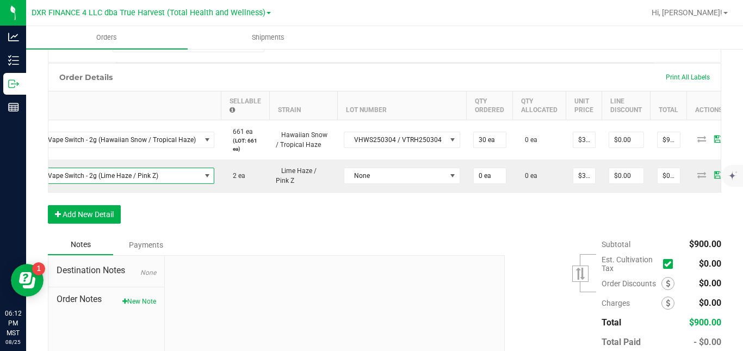
scroll to position [0, 66]
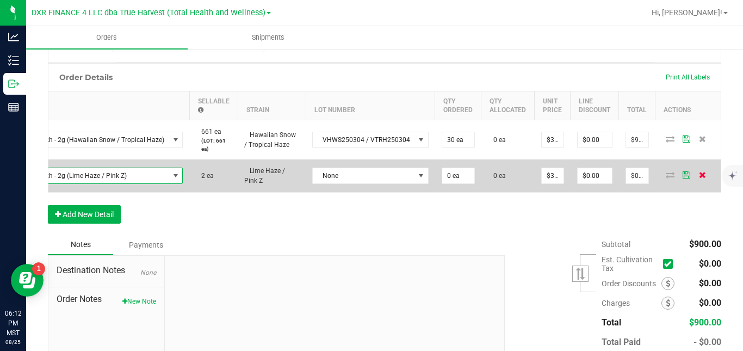
click at [699, 178] on icon at bounding box center [702, 174] width 7 height 7
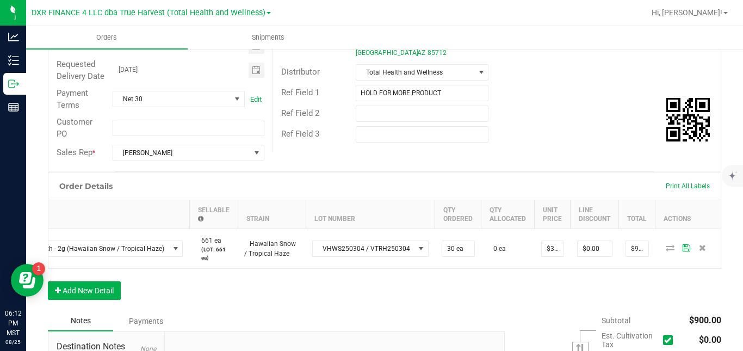
scroll to position [0, 0]
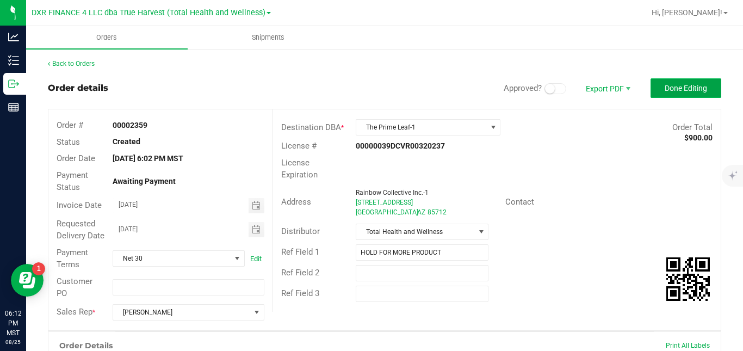
click at [700, 84] on button "Done Editing" at bounding box center [685, 88] width 71 height 20
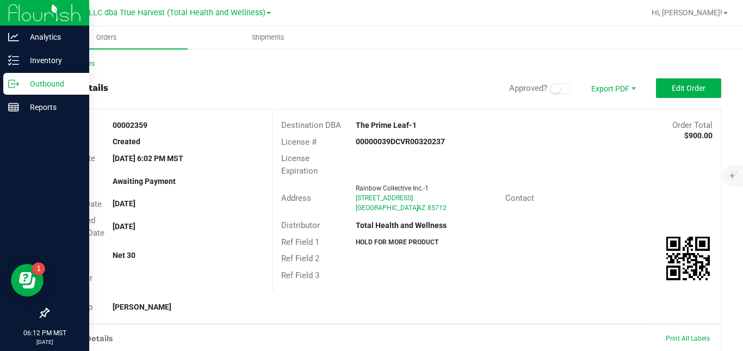
click at [17, 84] on line at bounding box center [16, 84] width 6 height 0
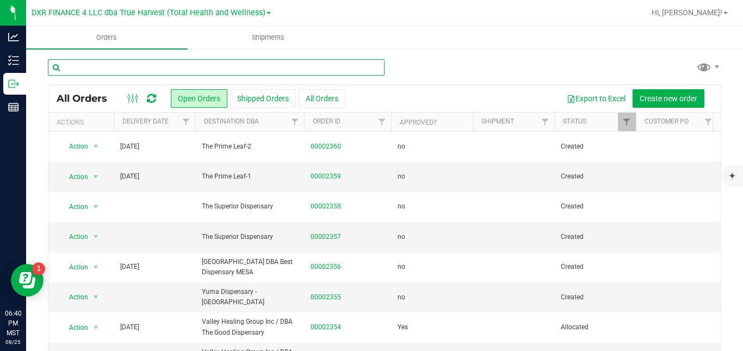
click at [248, 66] on input "text" at bounding box center [216, 67] width 336 height 16
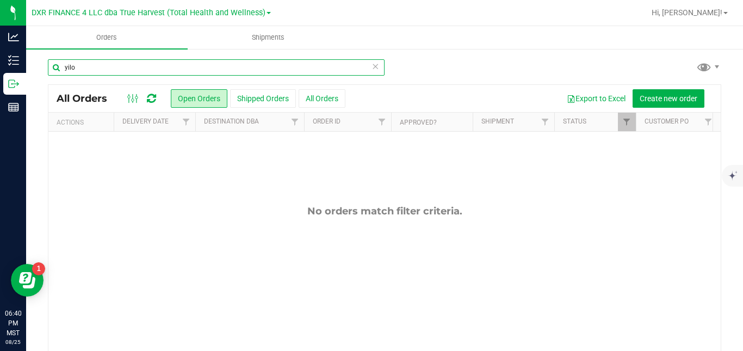
type input "yilo"
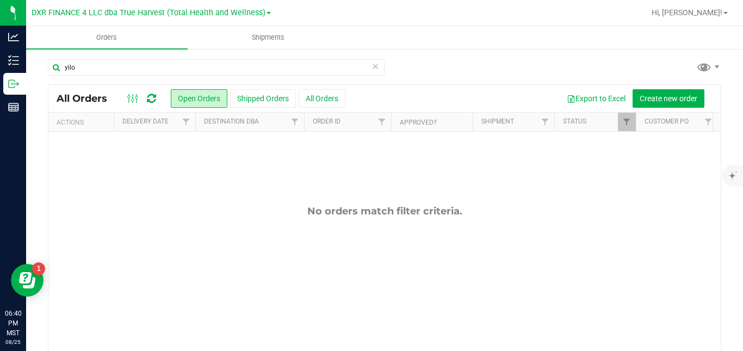
click at [251, 98] on button "Shipped Orders" at bounding box center [263, 98] width 66 height 18
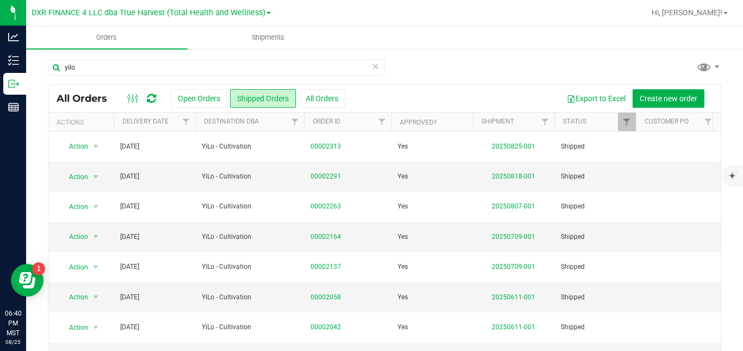
scroll to position [0, 176]
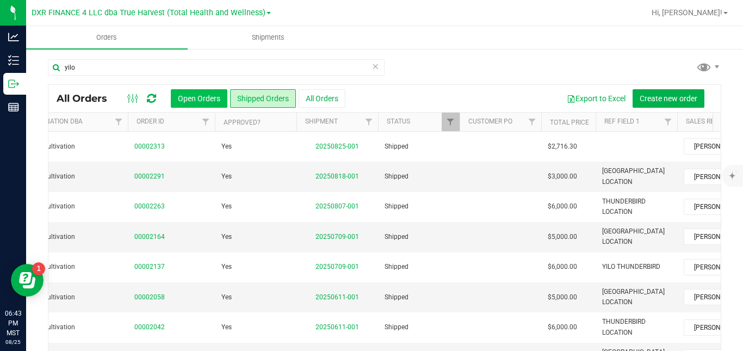
click at [208, 94] on button "Open Orders" at bounding box center [199, 98] width 57 height 18
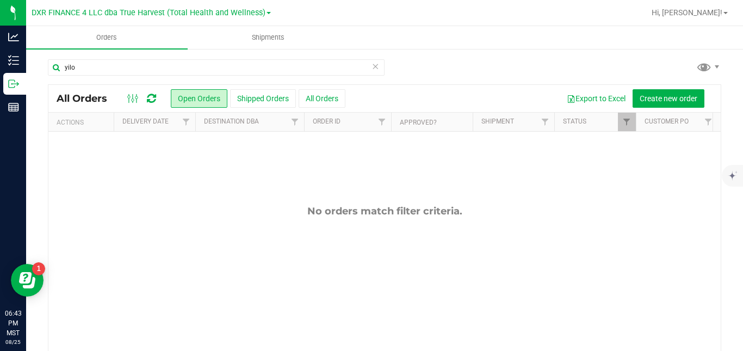
click at [371, 67] on icon at bounding box center [375, 65] width 8 height 13
